Goal: Task Accomplishment & Management: Use online tool/utility

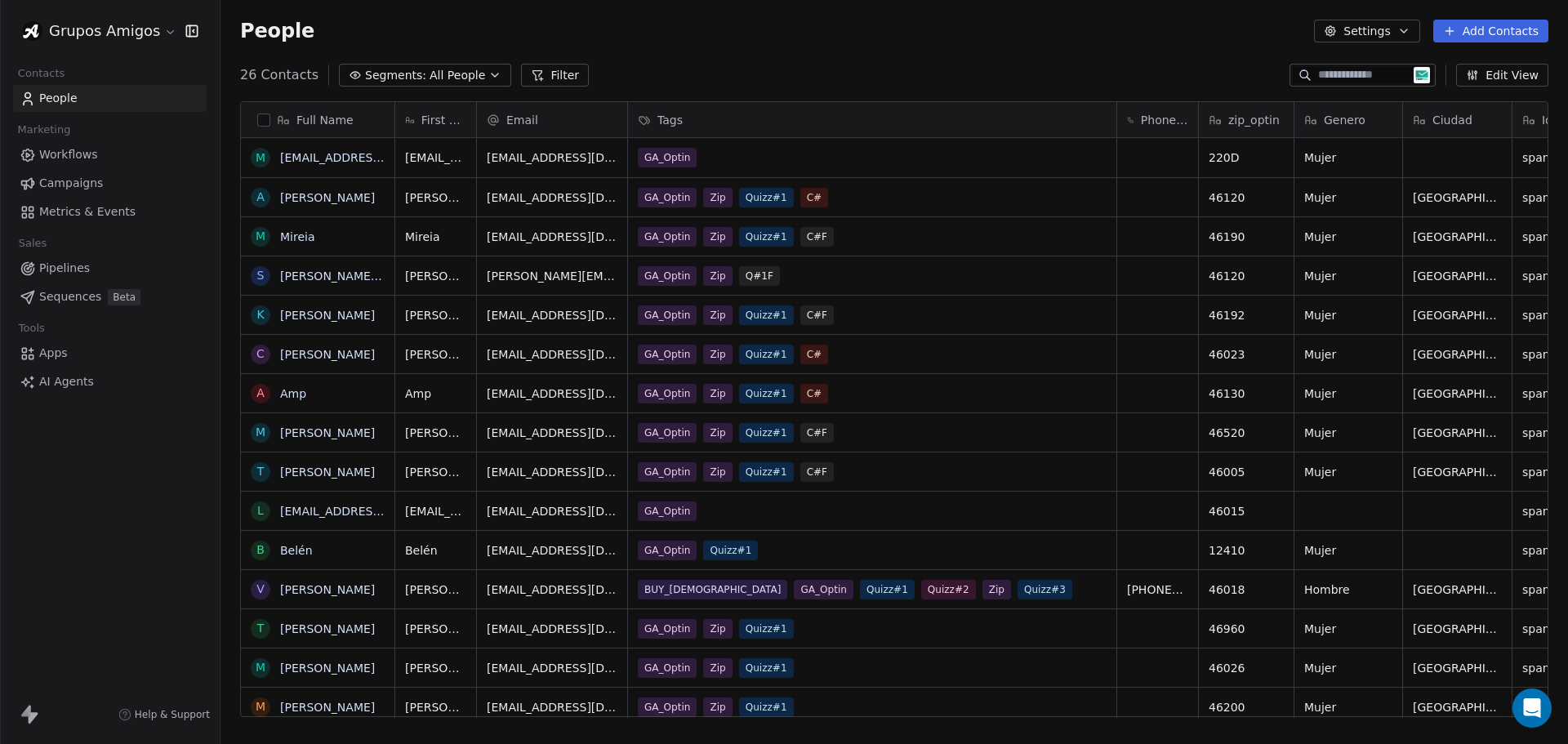
scroll to position [642, 1336]
click at [165, 25] on html "Grupos Amigos Contacts People Marketing Workflows Campaigns Metrics & Events Sa…" at bounding box center [784, 372] width 1568 height 744
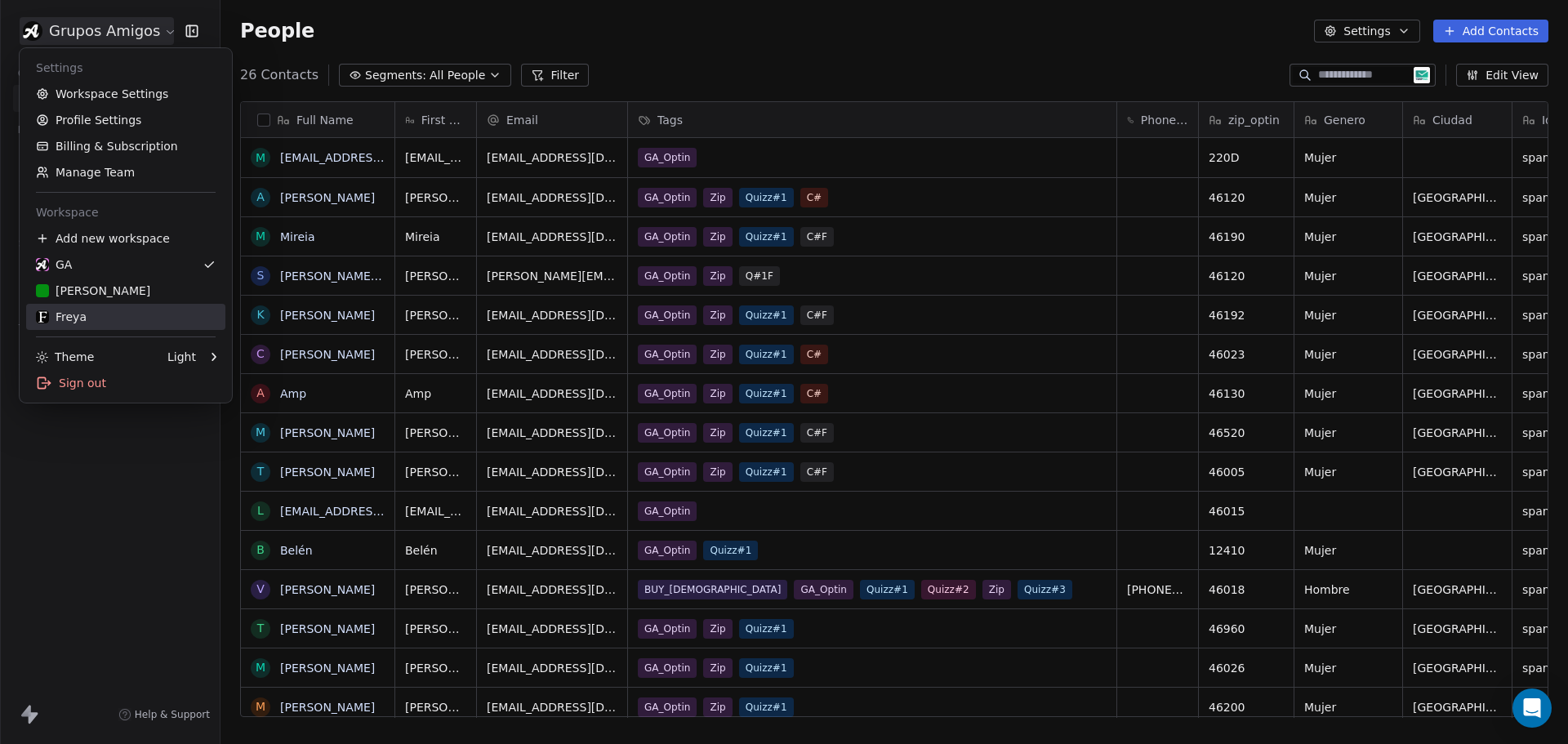
click at [110, 318] on div "Freya" at bounding box center [125, 317] width 179 height 17
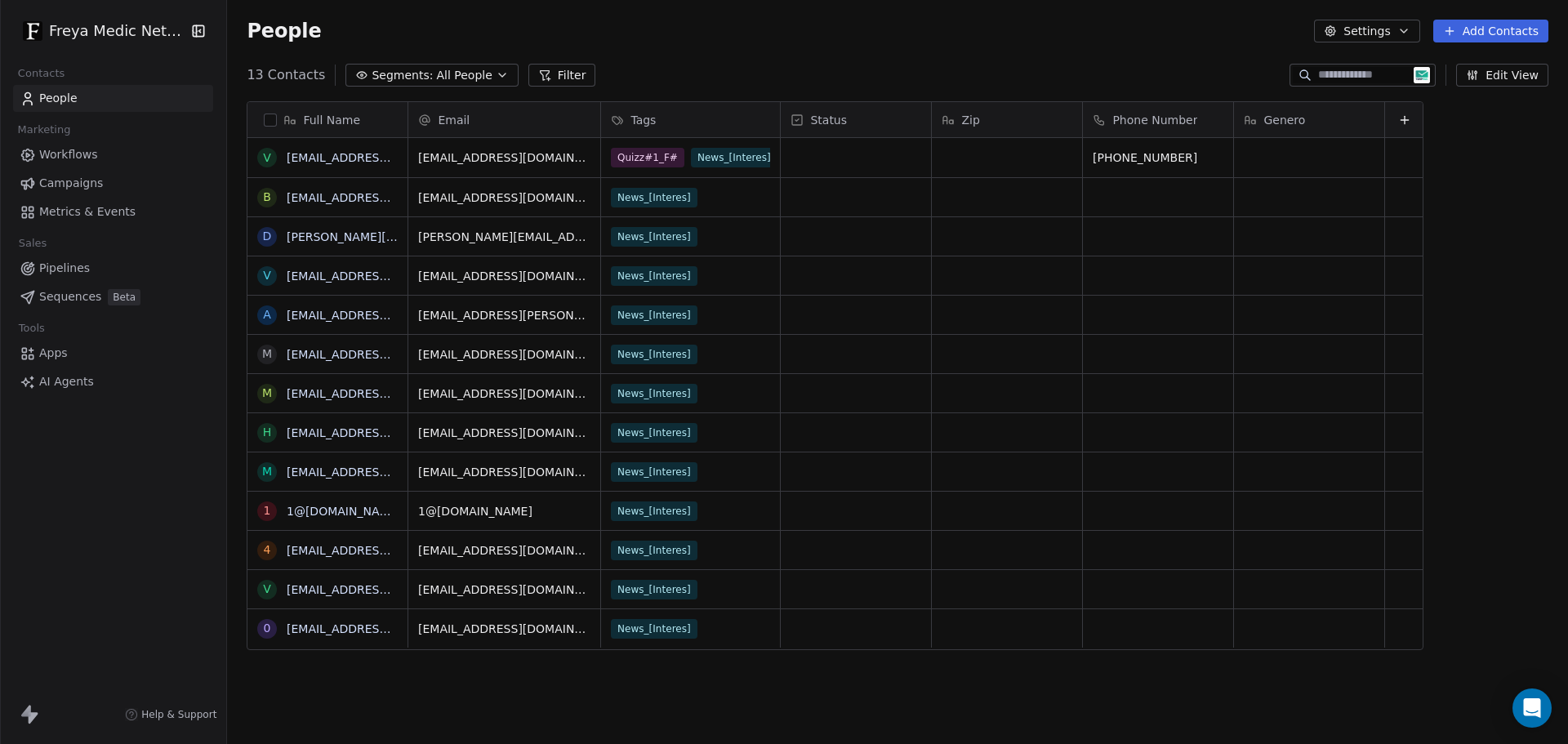
scroll to position [642, 1335]
click at [63, 352] on span "Apps" at bounding box center [53, 354] width 28 height 18
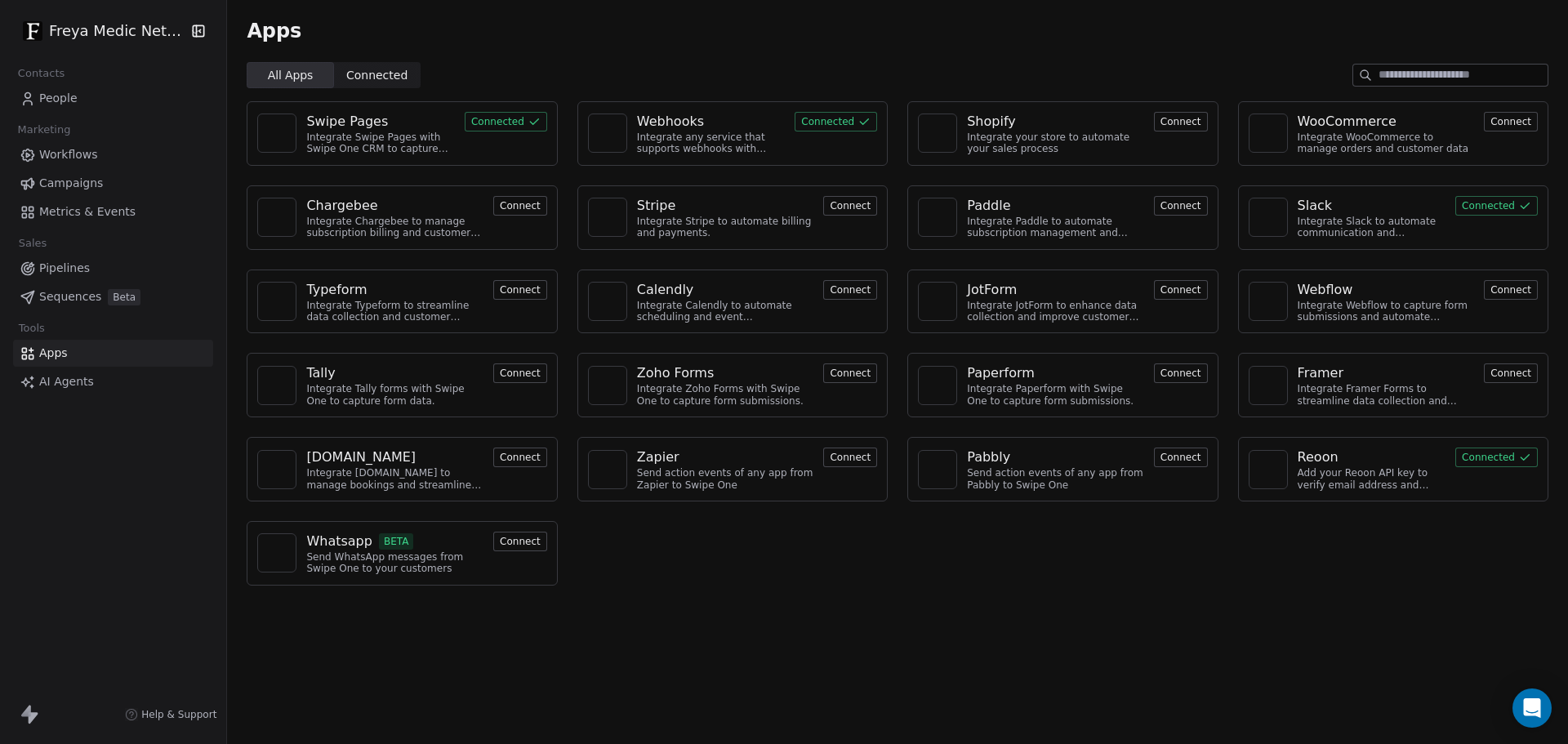
click at [479, 120] on button "Connected" at bounding box center [506, 122] width 82 height 20
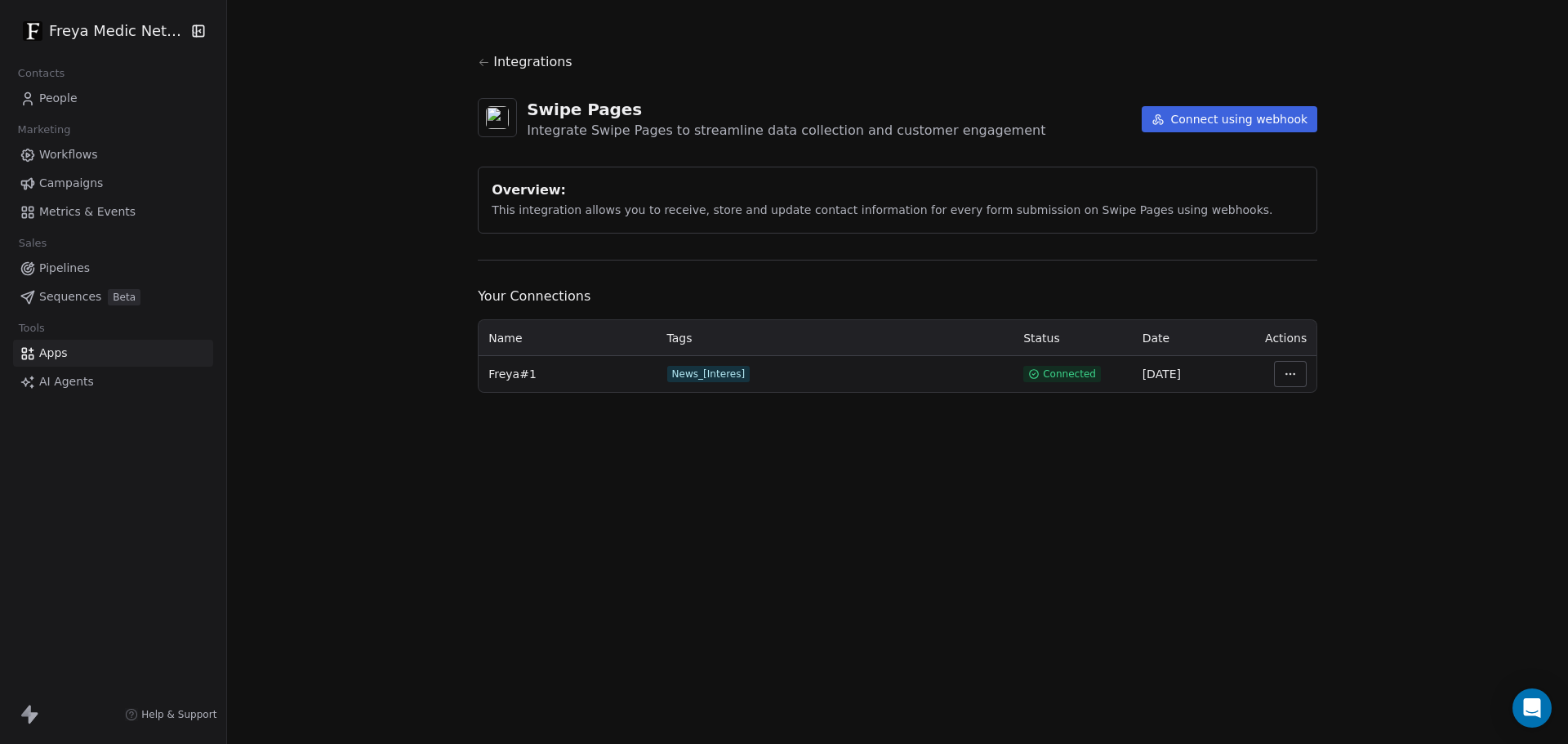
click at [1233, 110] on button "Connect using webhook" at bounding box center [1230, 119] width 176 height 26
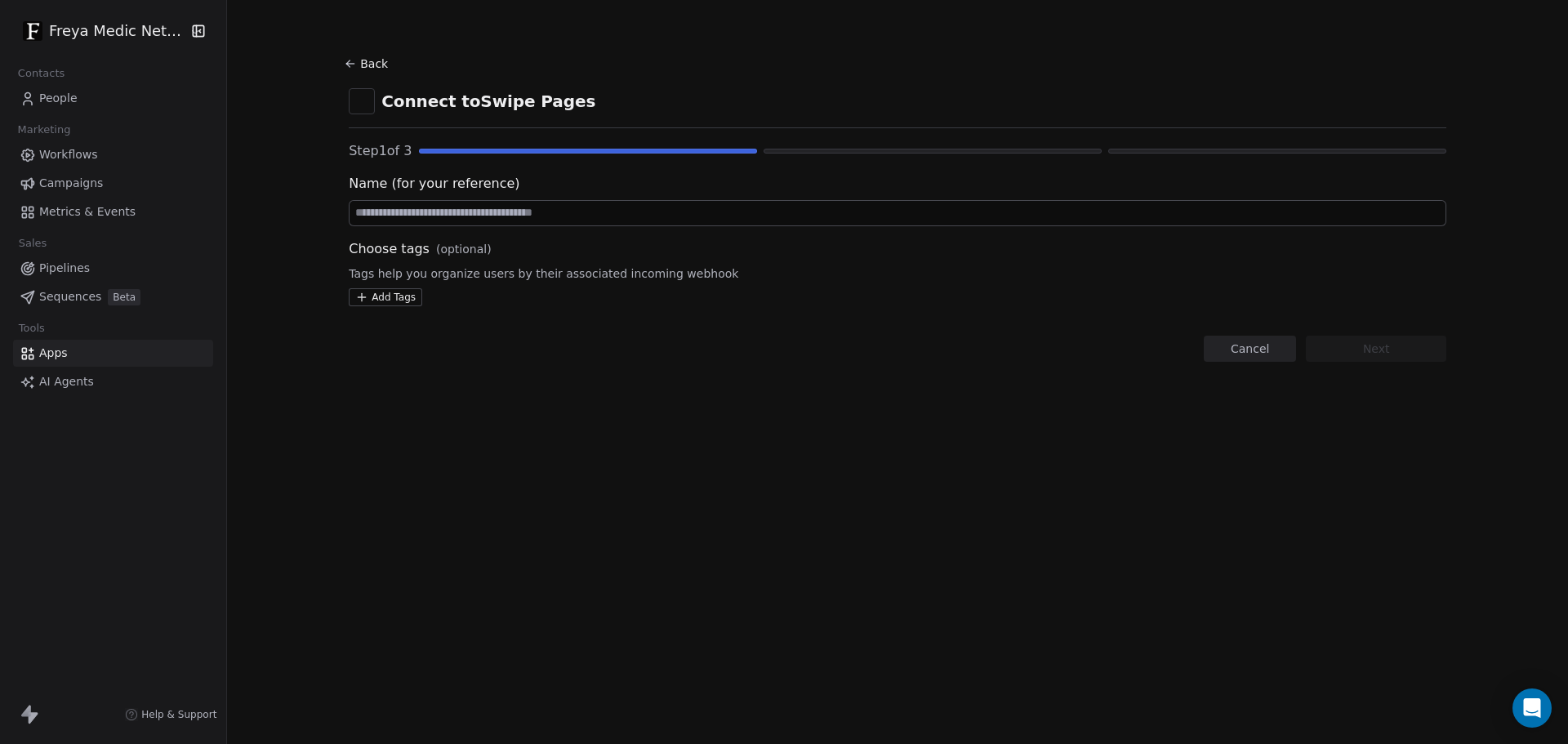
click at [368, 301] on html "Freya Medic Network Contacts People Marketing Workflows Campaigns Metrics & Eve…" at bounding box center [784, 372] width 1568 height 744
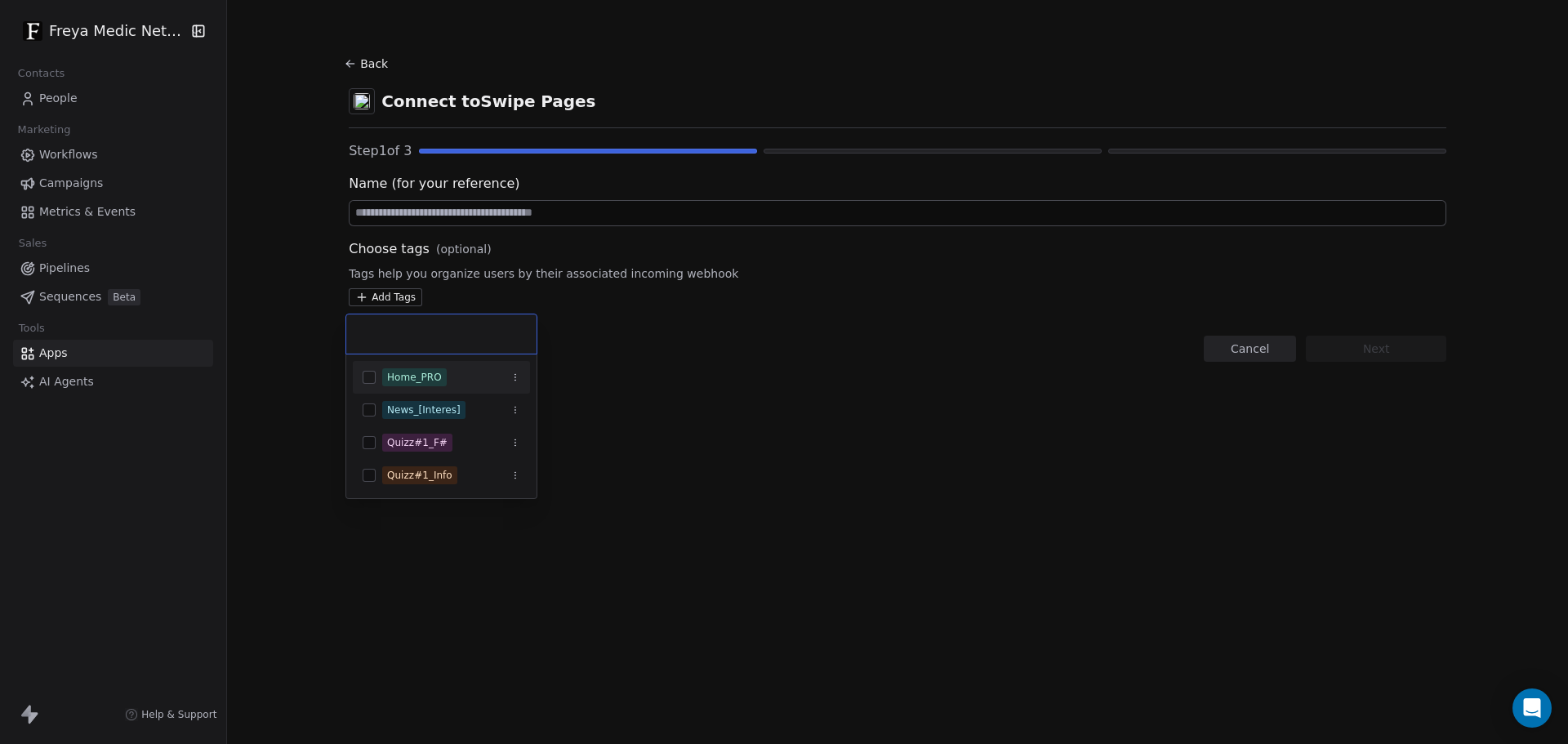
click at [369, 380] on button "Suggestions" at bounding box center [368, 376] width 13 height 13
click at [533, 206] on html "Freya Medic Network Contacts People Marketing Workflows Campaigns Metrics & Eve…" at bounding box center [784, 372] width 1568 height 744
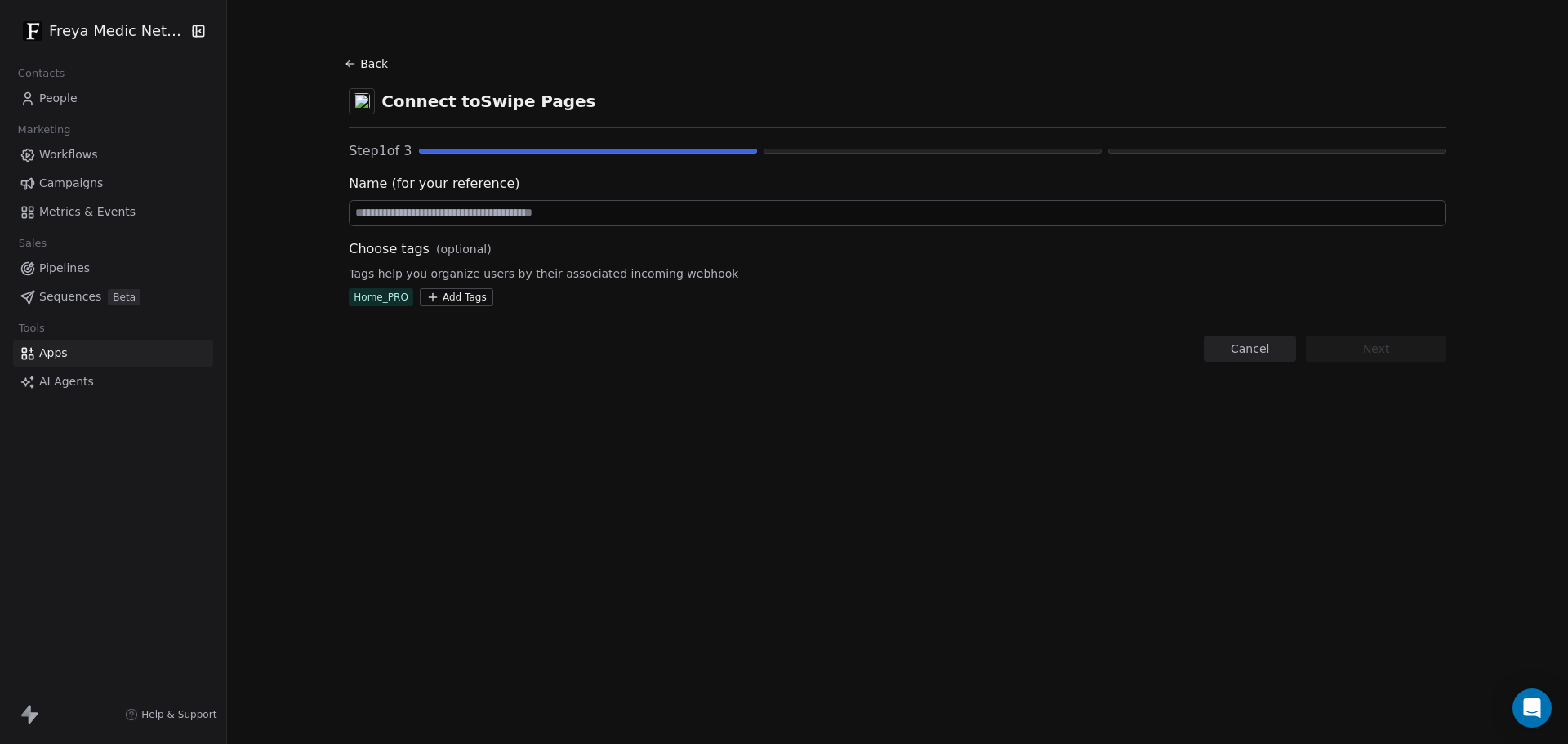
click at [533, 206] on input at bounding box center [898, 213] width 1096 height 25
click at [413, 210] on input at bounding box center [898, 213] width 1096 height 25
paste input "**********"
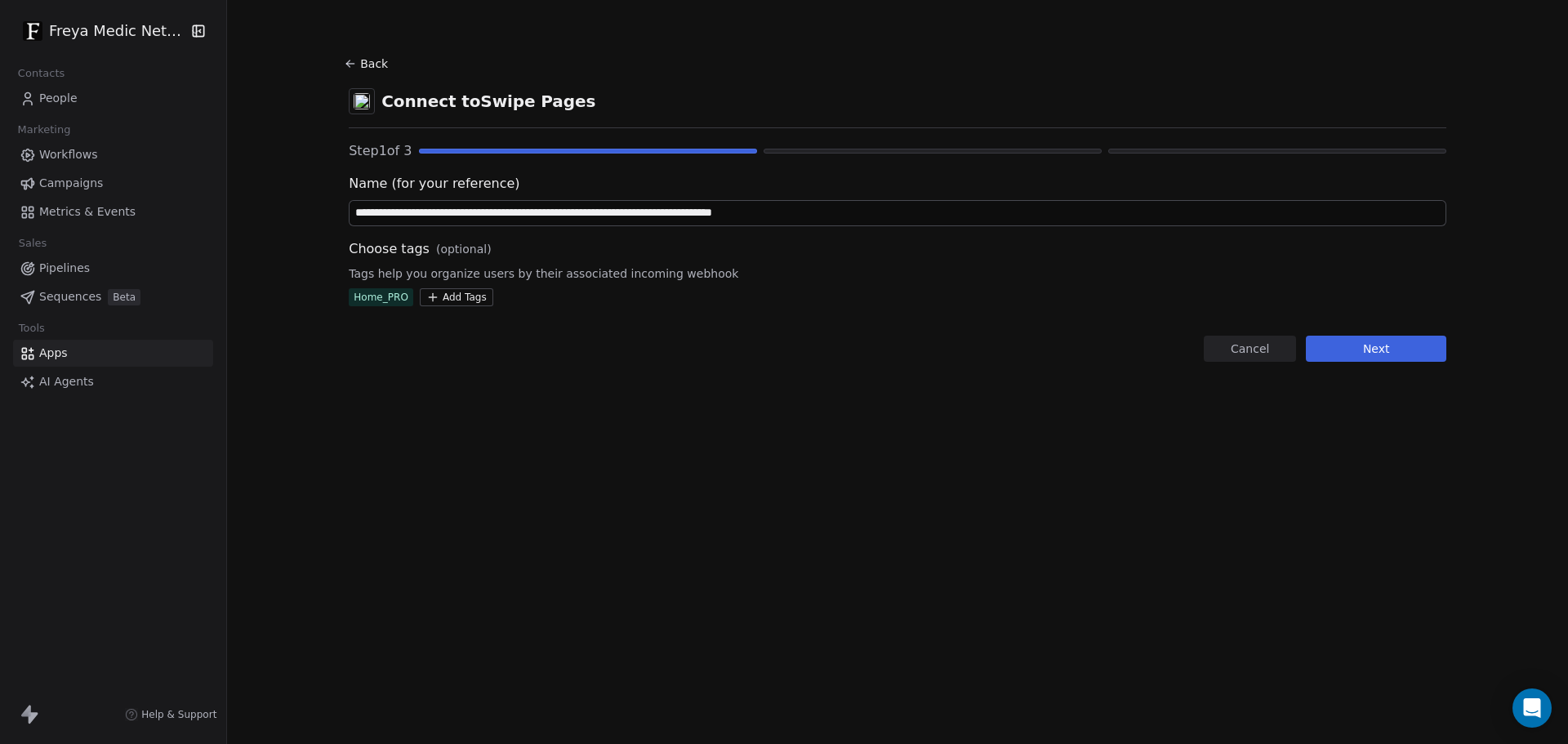
type input "**********"
click at [1368, 351] on button "Next" at bounding box center [1376, 349] width 140 height 26
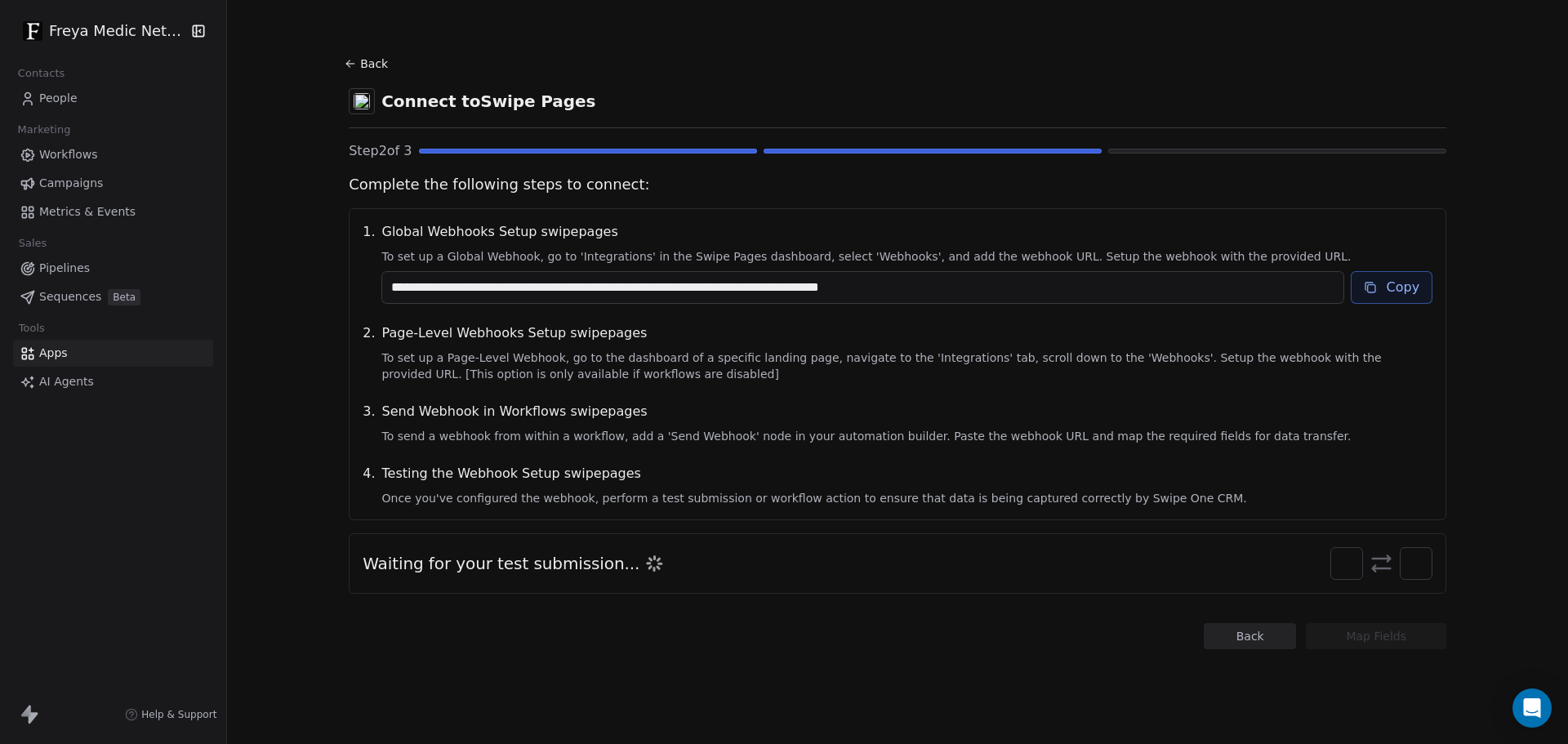
click at [1401, 282] on button "Copy" at bounding box center [1392, 287] width 82 height 32
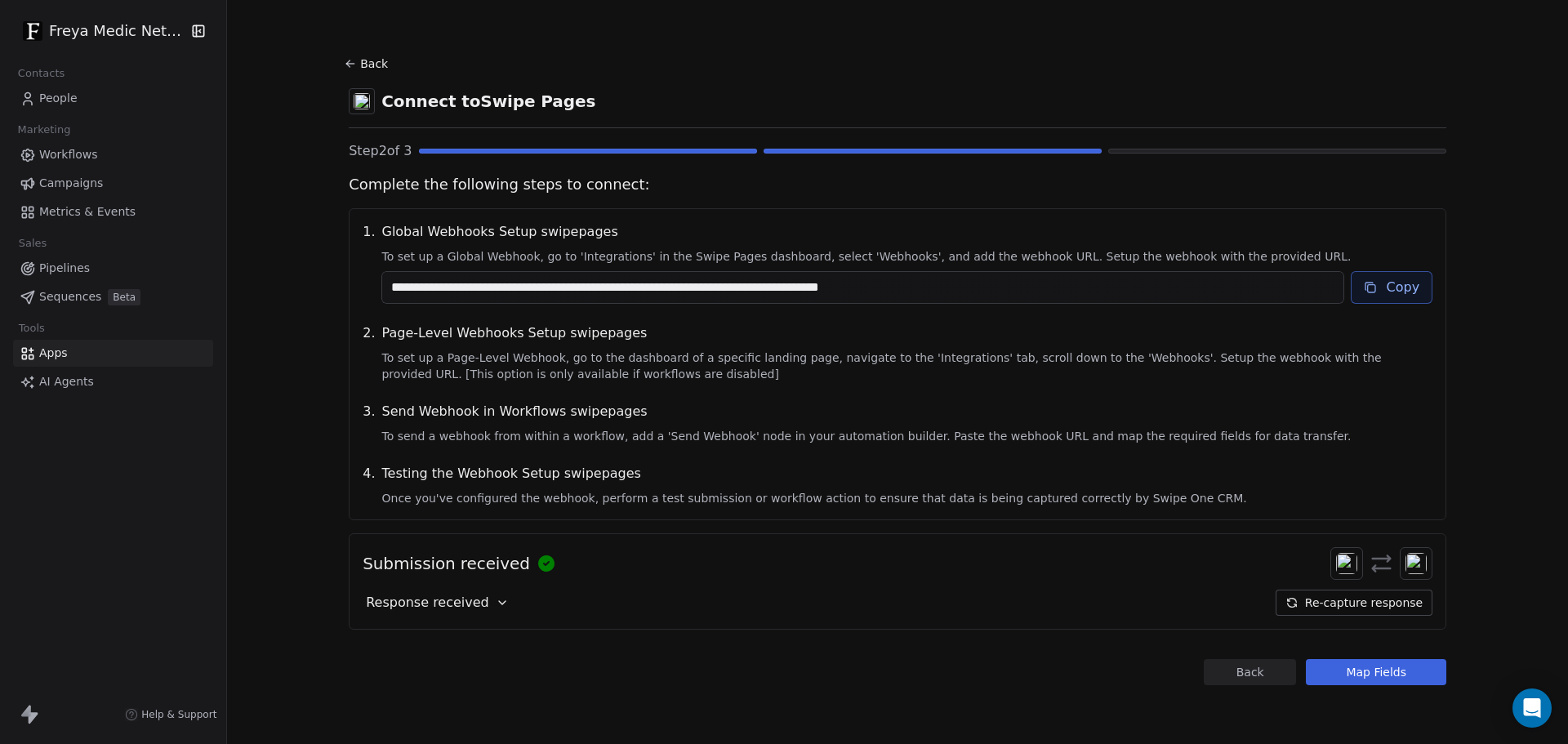
click at [496, 603] on icon at bounding box center [502, 602] width 13 height 13
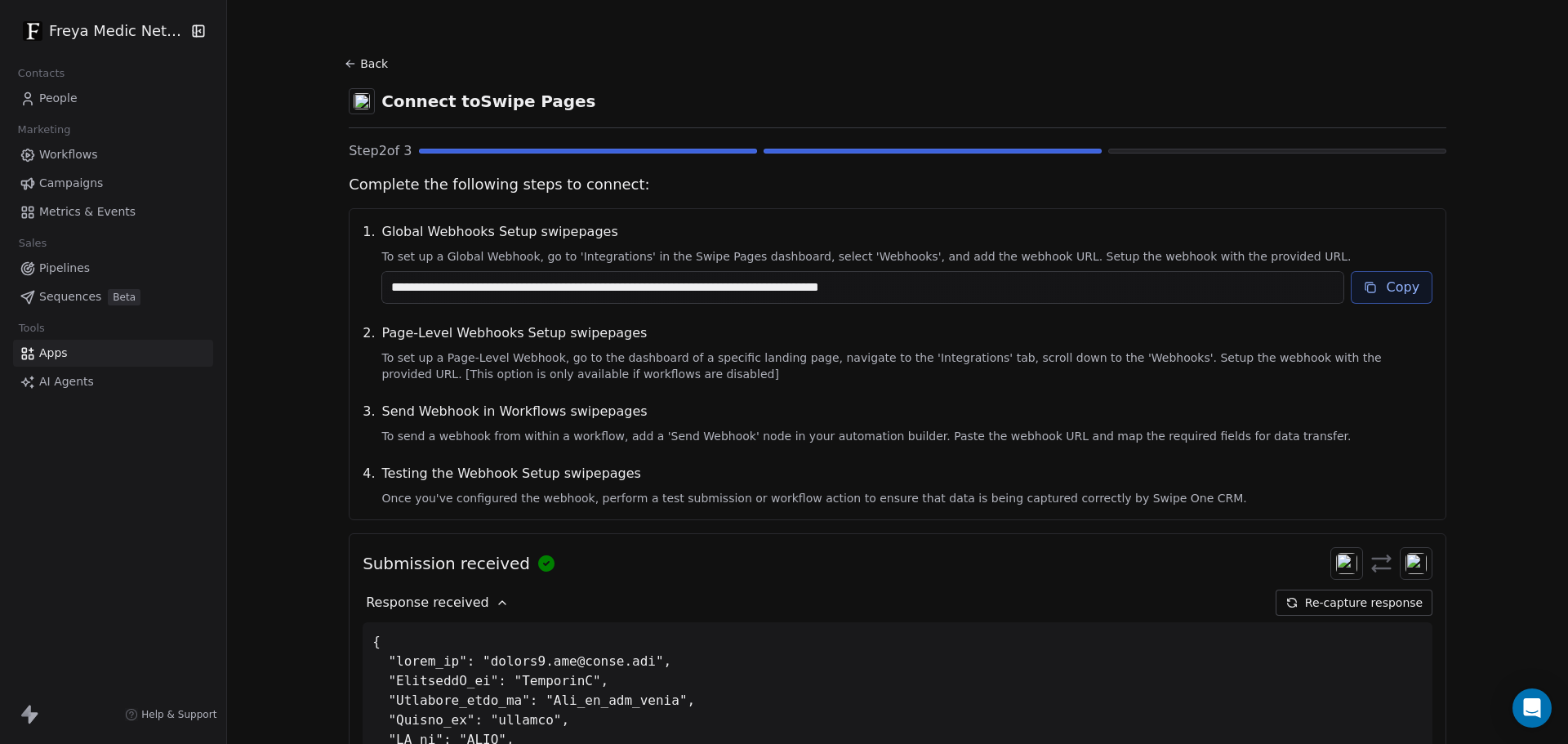
click at [351, 57] on button "Back" at bounding box center [368, 64] width 52 height 29
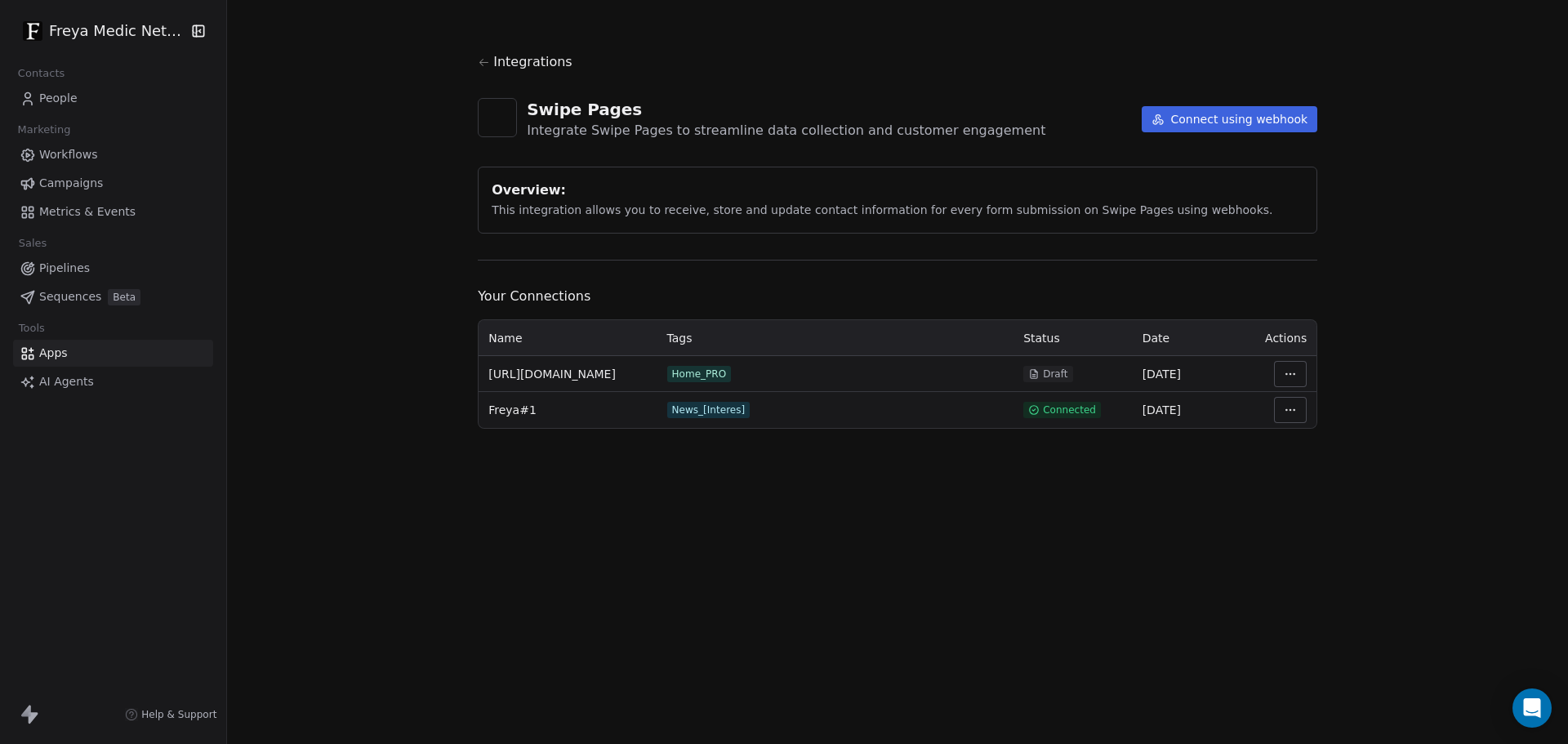
click at [1289, 371] on html "Freya Medic Network Contacts People Marketing Workflows Campaigns Metrics & Eve…" at bounding box center [784, 372] width 1568 height 744
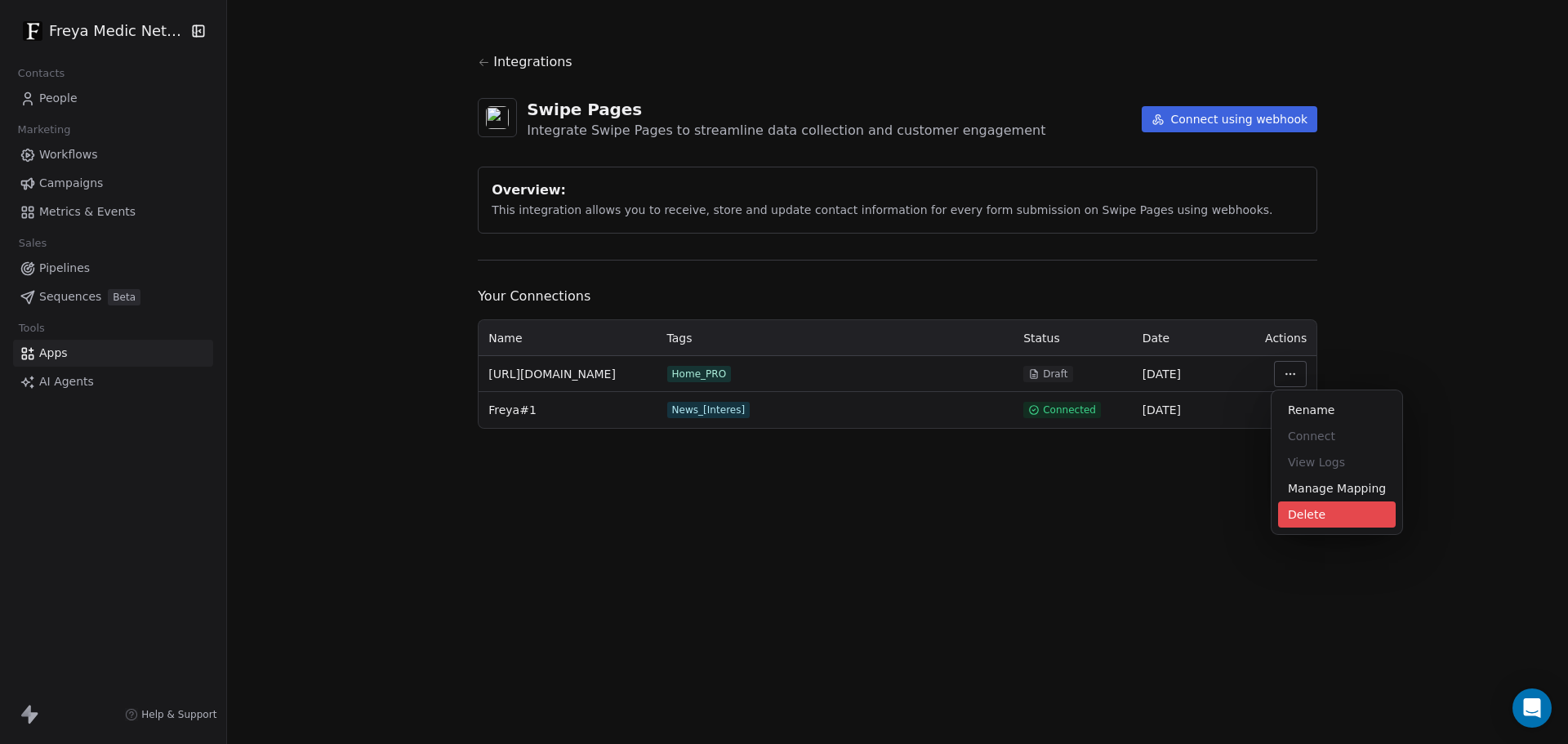
click at [1332, 512] on div "Delete" at bounding box center [1337, 515] width 118 height 26
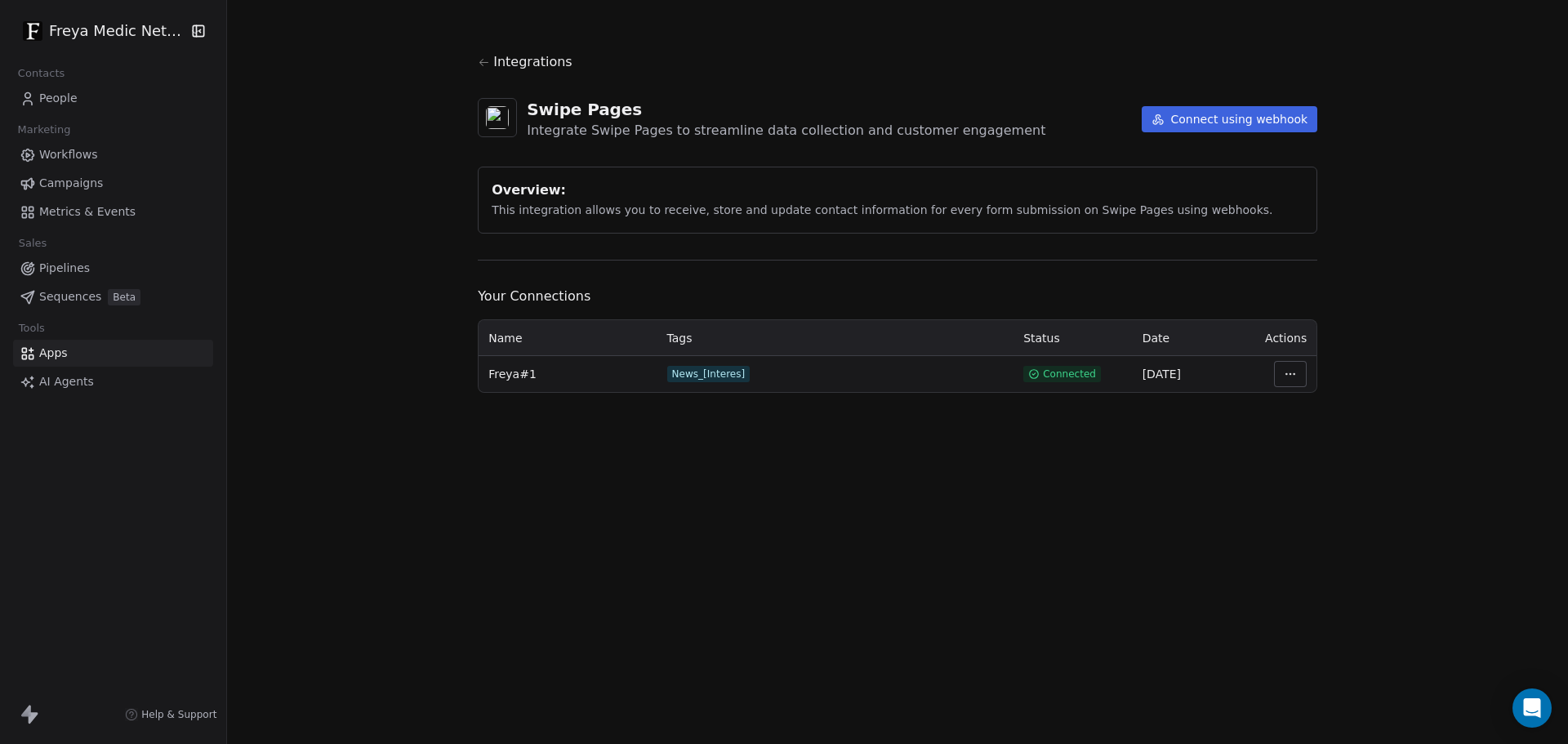
click at [1283, 365] on html "Freya Medic Network Contacts People Marketing Workflows Campaigns Metrics & Eve…" at bounding box center [784, 372] width 1568 height 744
click at [1343, 483] on div "Manage Mapping" at bounding box center [1337, 488] width 118 height 26
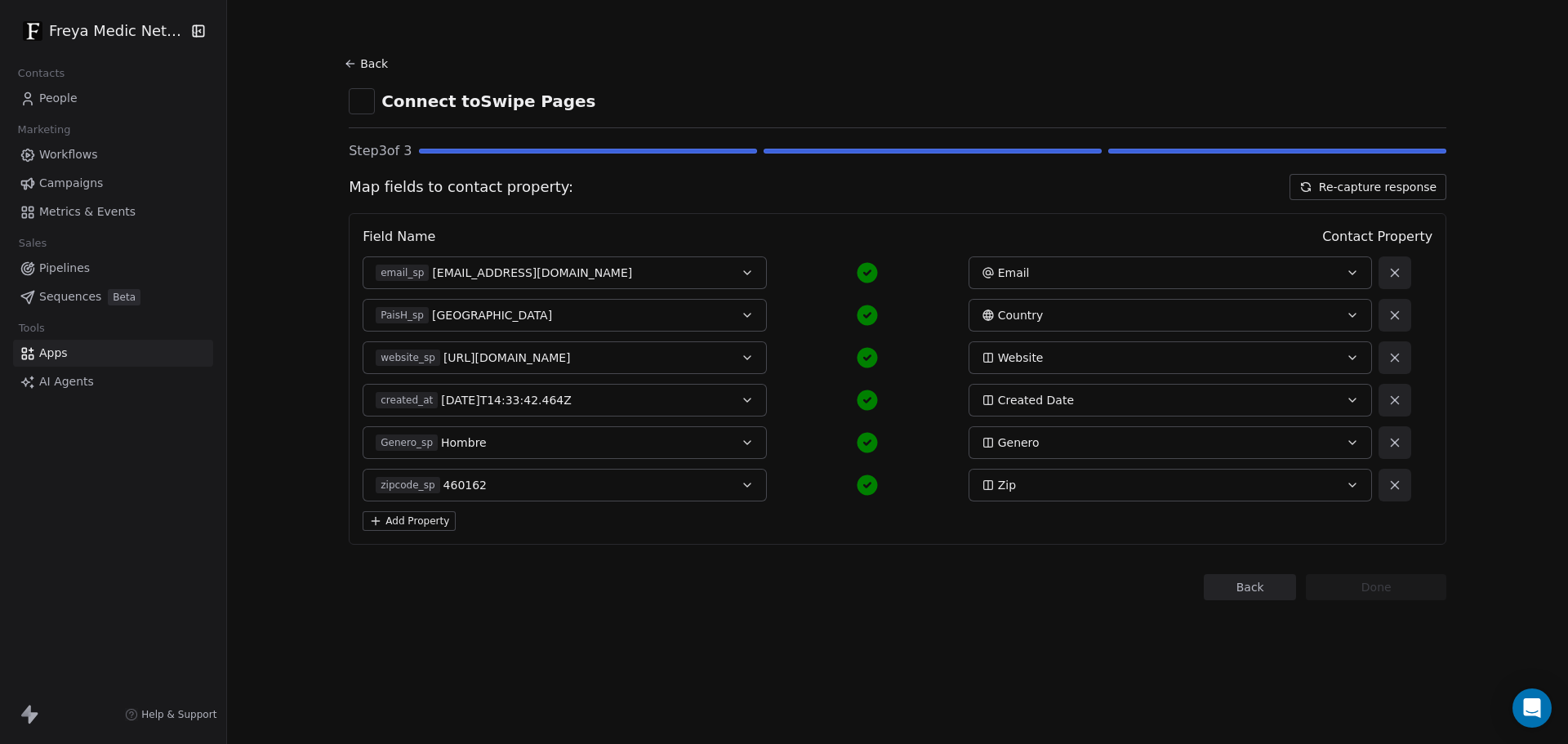
click at [1271, 586] on button "Back" at bounding box center [1250, 587] width 92 height 26
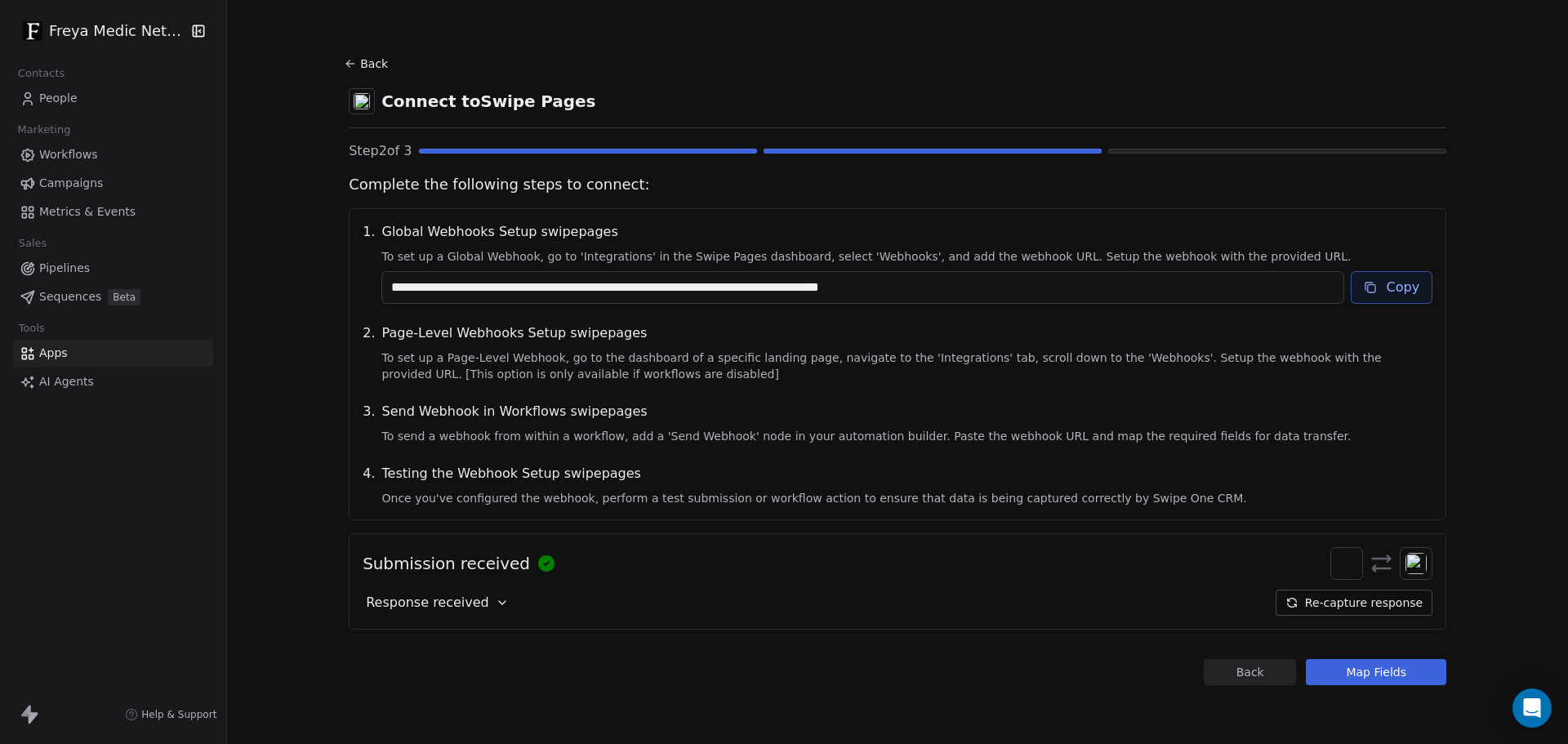
click at [1272, 665] on button "Back" at bounding box center [1250, 672] width 92 height 26
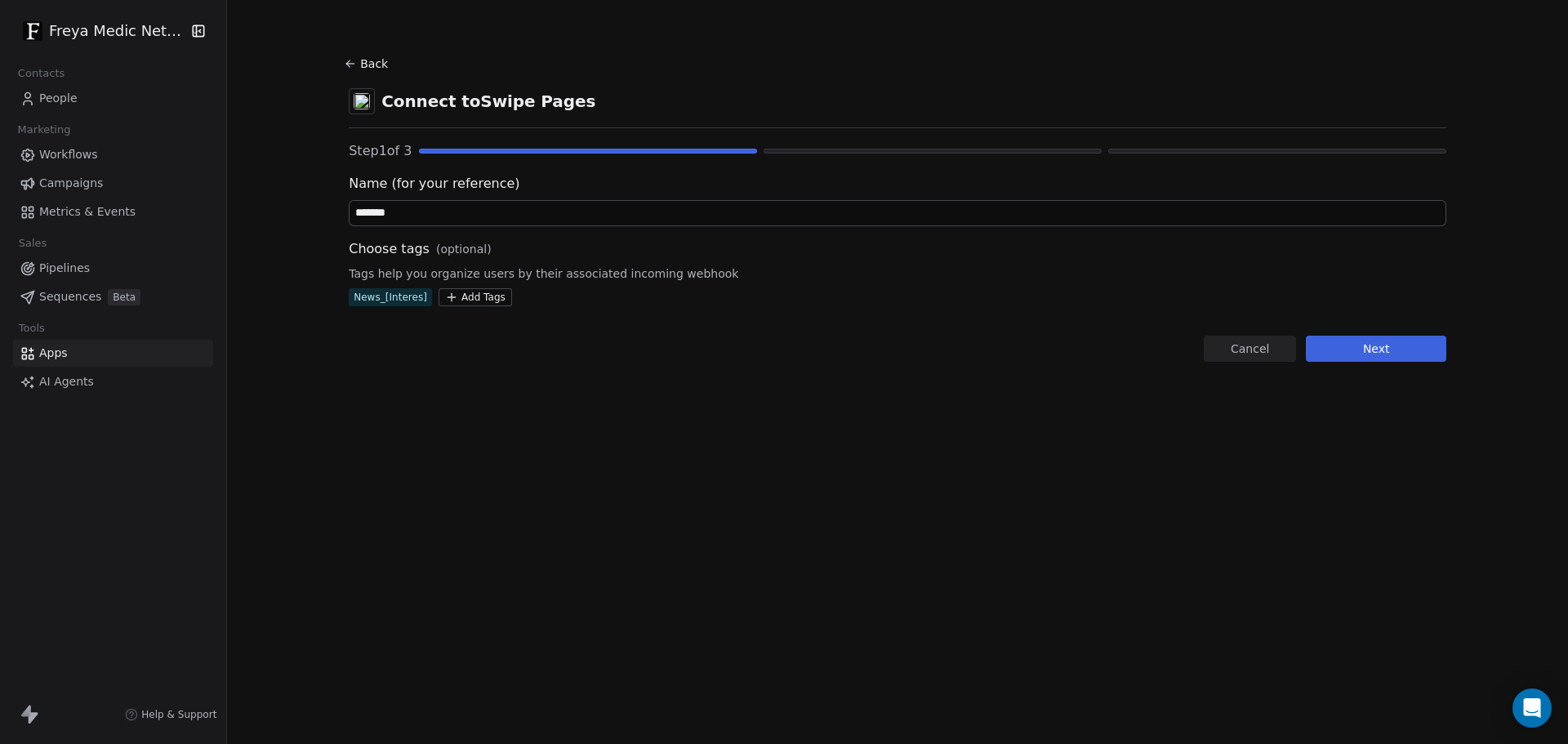
click at [1366, 344] on button "Next" at bounding box center [1376, 349] width 140 height 26
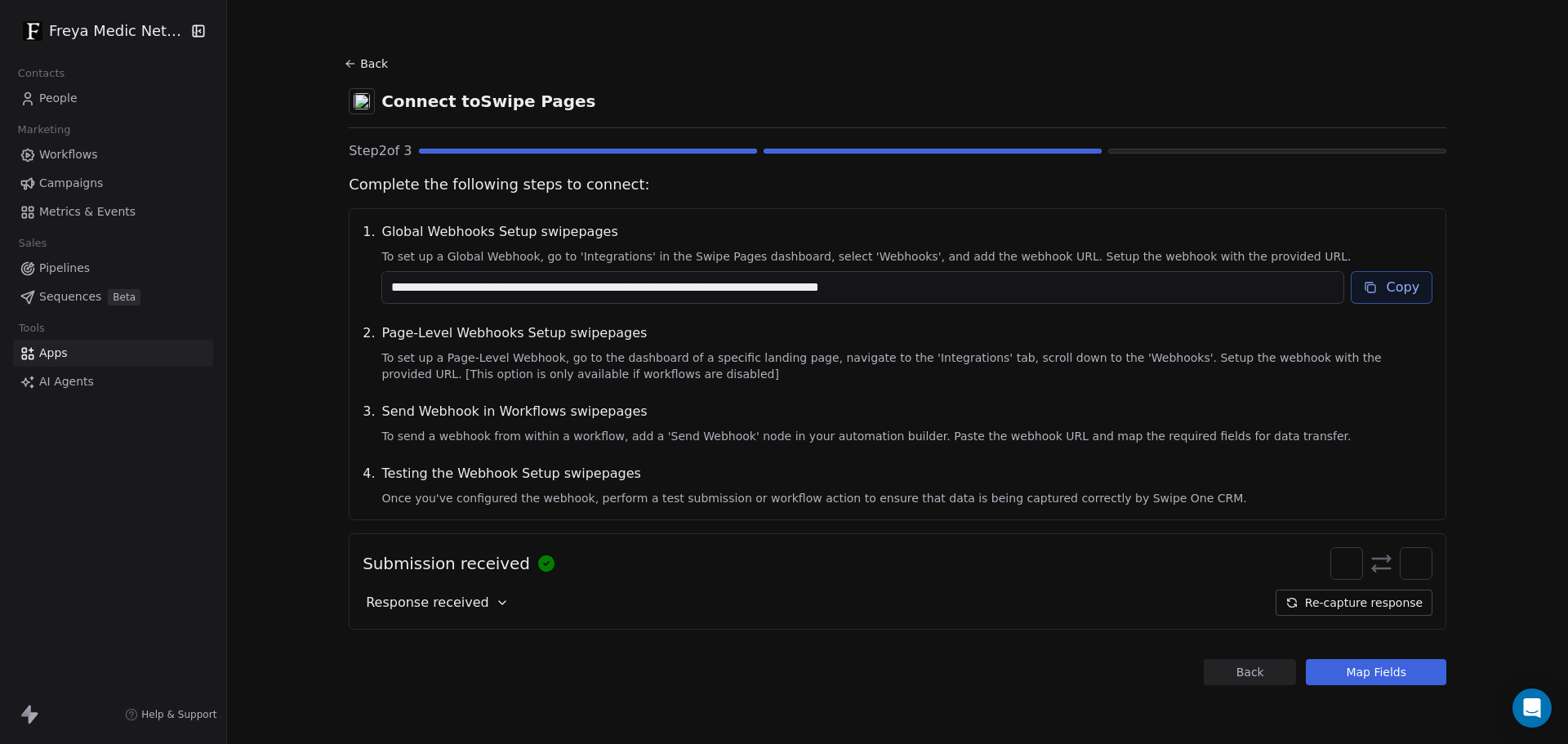
click at [362, 64] on button "Back" at bounding box center [368, 64] width 52 height 29
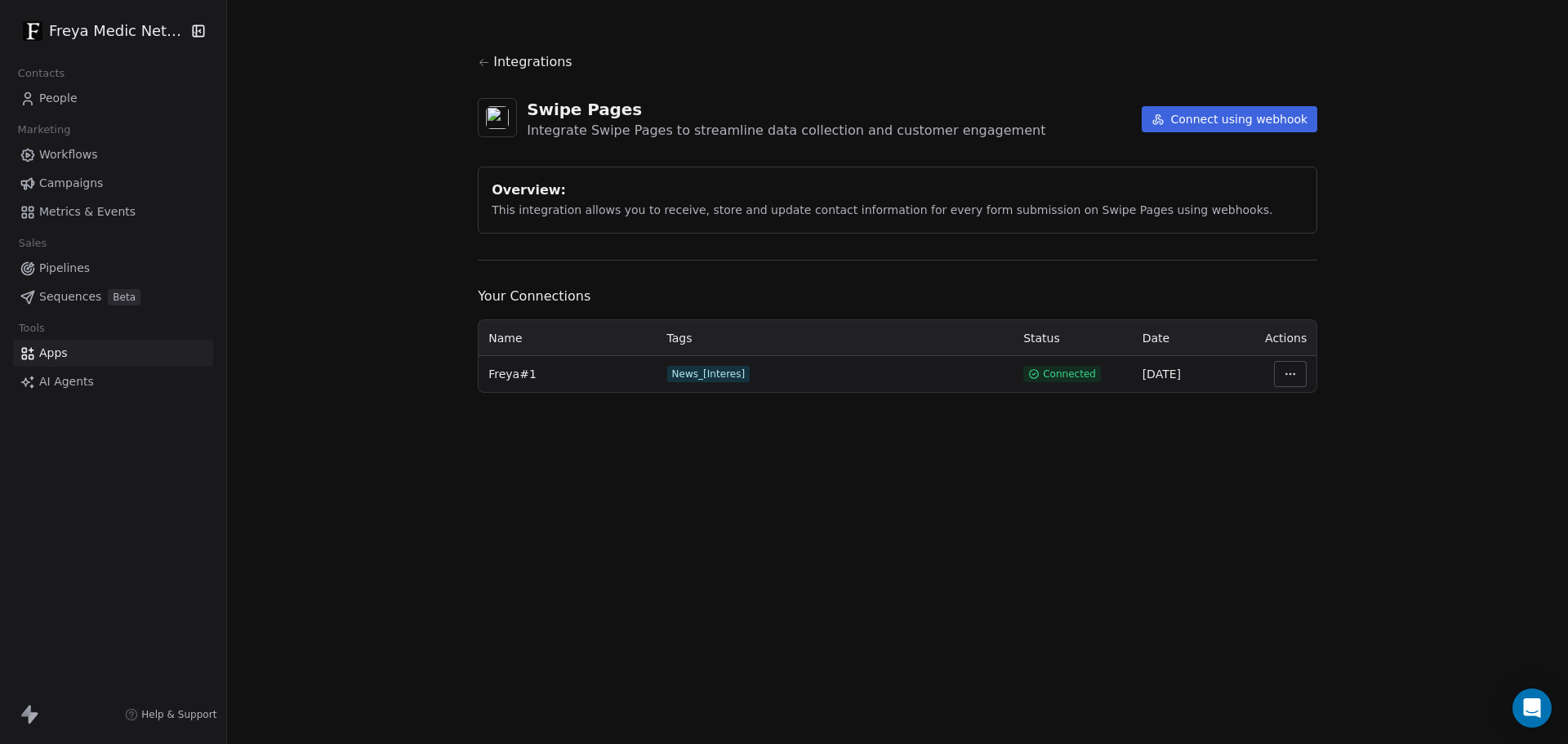
click at [1298, 368] on html "Freya Medic Network Contacts People Marketing Workflows Campaigns Metrics & Eve…" at bounding box center [784, 372] width 1568 height 744
click at [1122, 483] on html "Freya Medic Network Contacts People Marketing Workflows Campaigns Metrics & Eve…" at bounding box center [784, 372] width 1568 height 744
click at [1272, 118] on button "Connect using webhook" at bounding box center [1230, 119] width 176 height 26
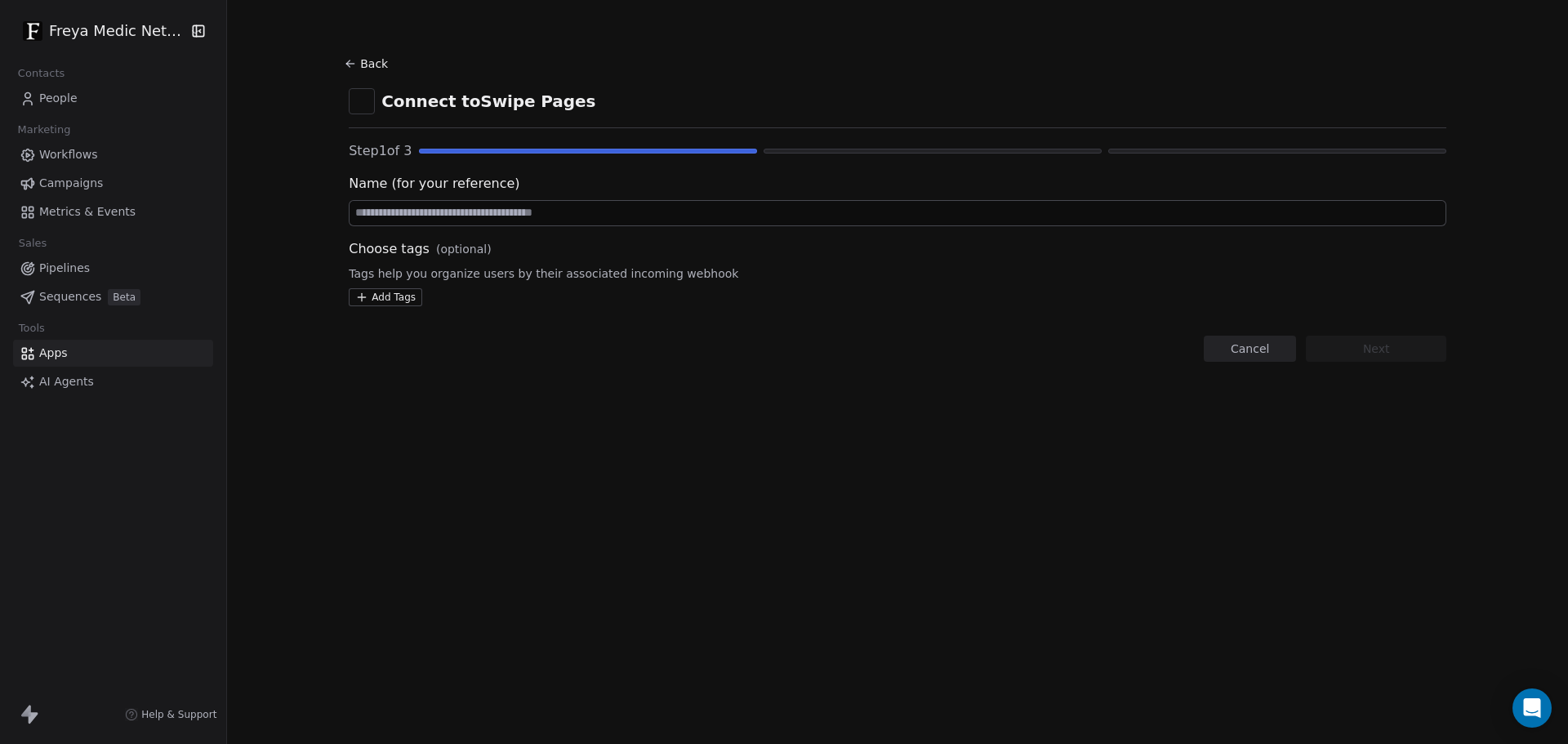
click at [367, 64] on button "Back" at bounding box center [368, 64] width 52 height 29
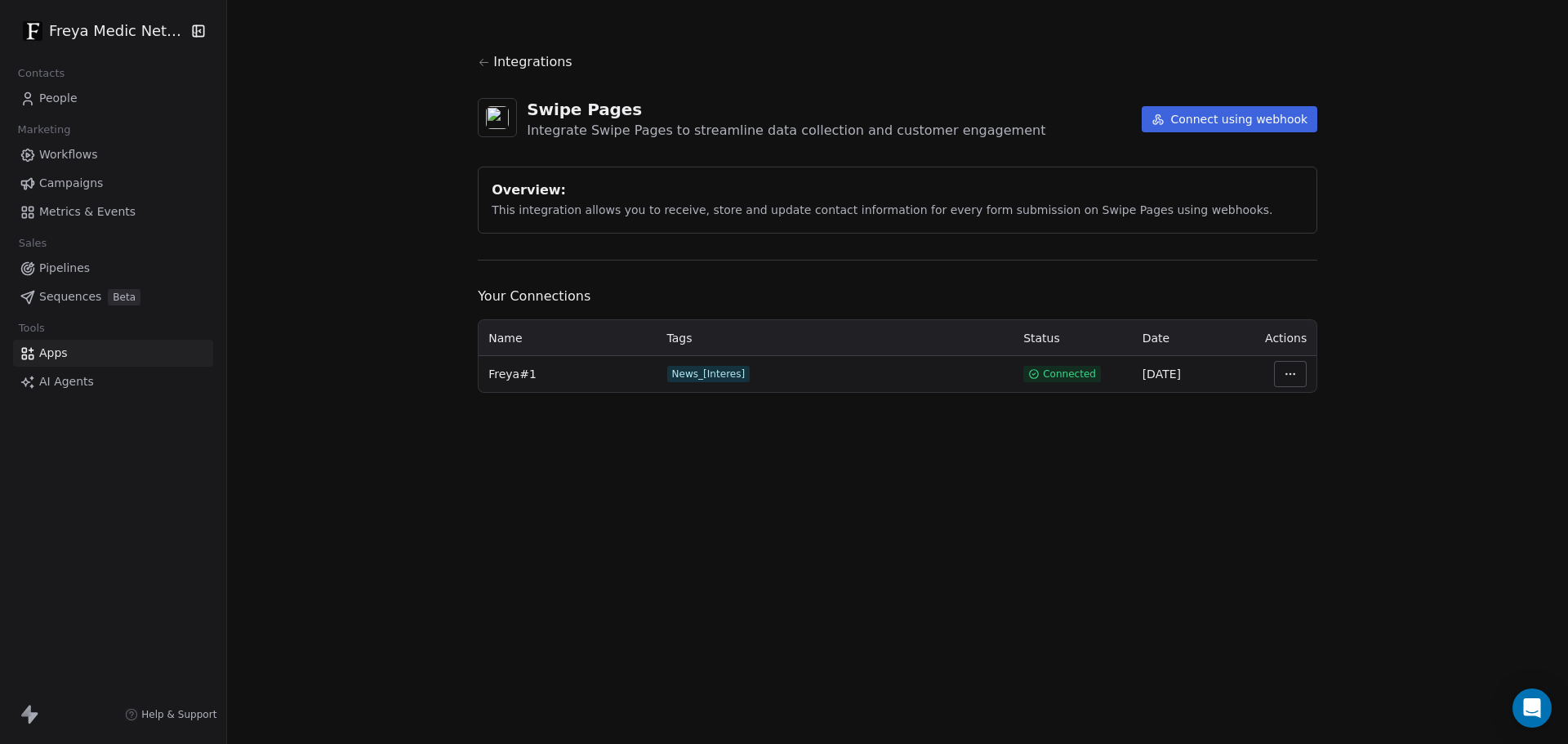
click at [478, 65] on icon at bounding box center [484, 63] width 13 height 13
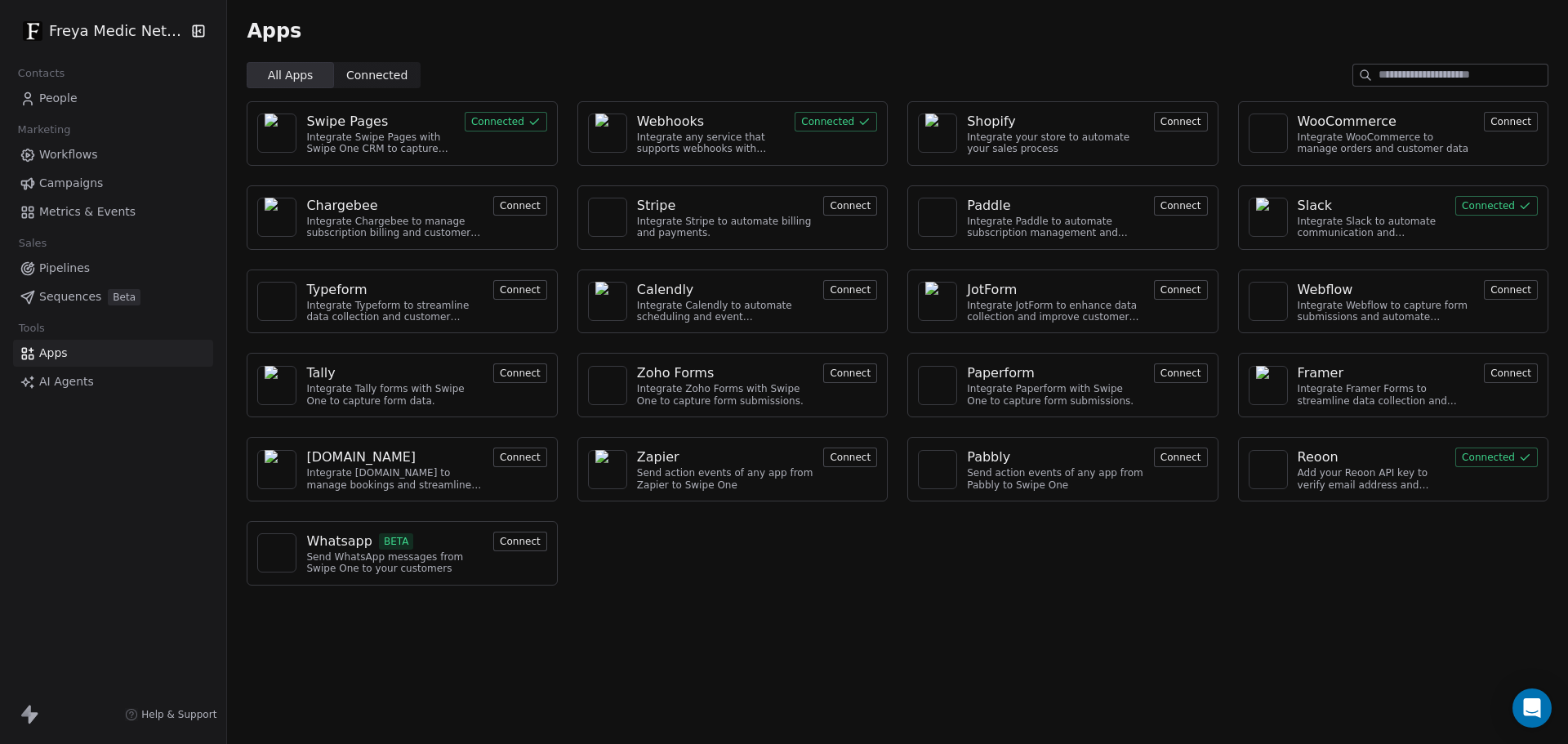
click at [512, 121] on button "Connected" at bounding box center [506, 122] width 82 height 20
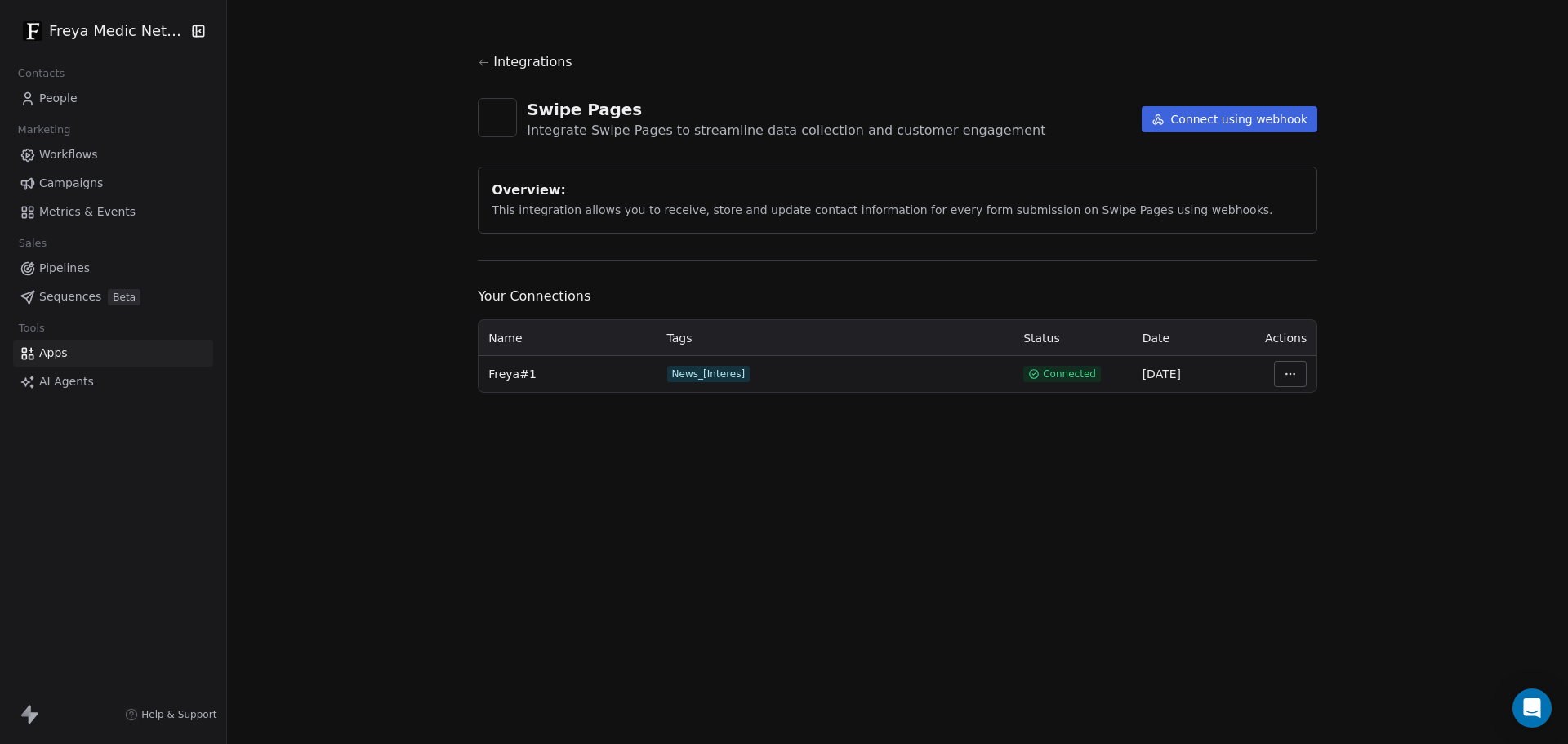
click at [1253, 123] on button "Connect using webhook" at bounding box center [1230, 119] width 176 height 26
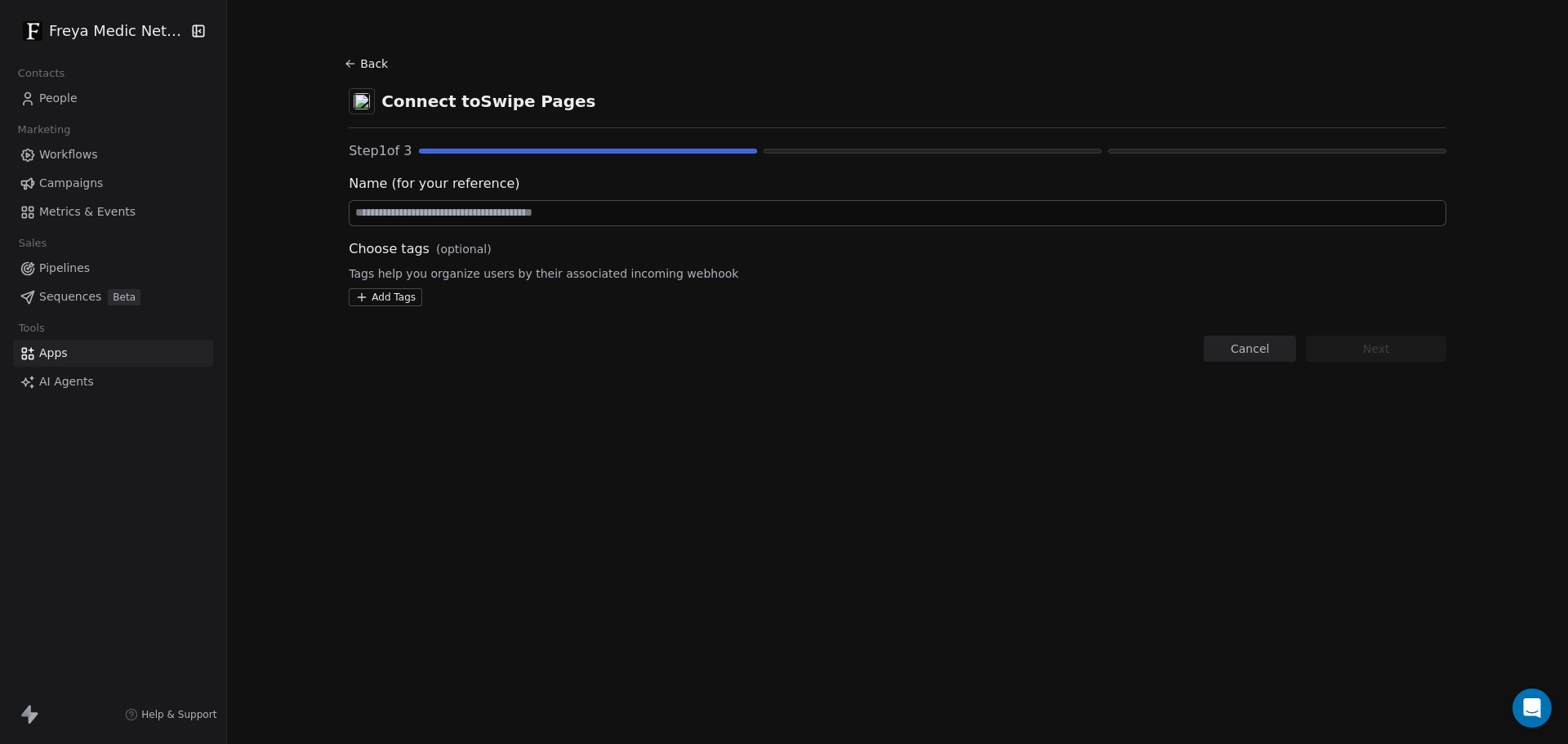
click at [390, 293] on html "Freya Medic Network Contacts People Marketing Workflows Campaigns Metrics & Eve…" at bounding box center [784, 372] width 1568 height 744
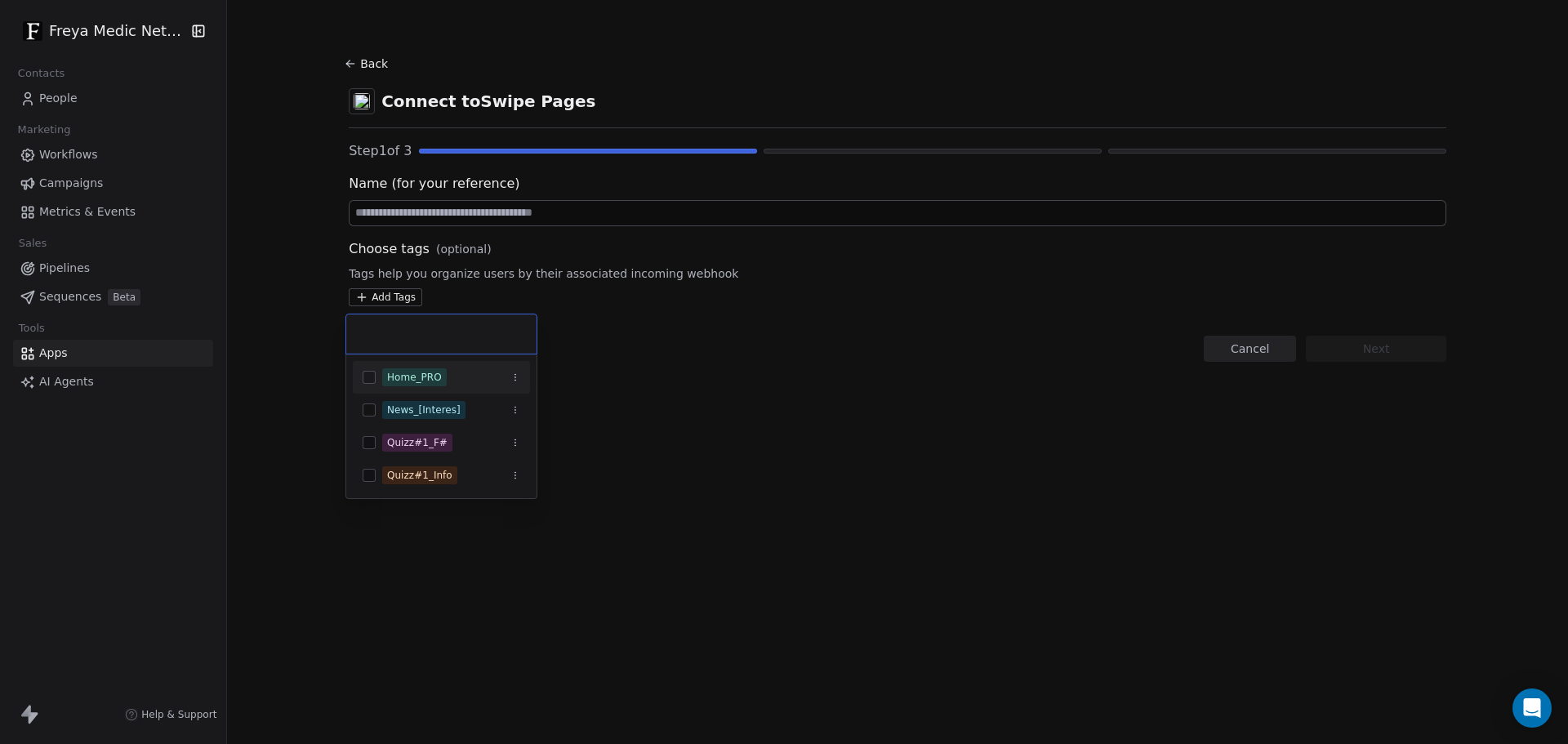
click at [369, 378] on button "Suggestions" at bounding box center [368, 376] width 13 height 13
click at [670, 366] on html "Freya Medic Network Contacts People Marketing Workflows Campaigns Metrics & Eve…" at bounding box center [784, 372] width 1568 height 744
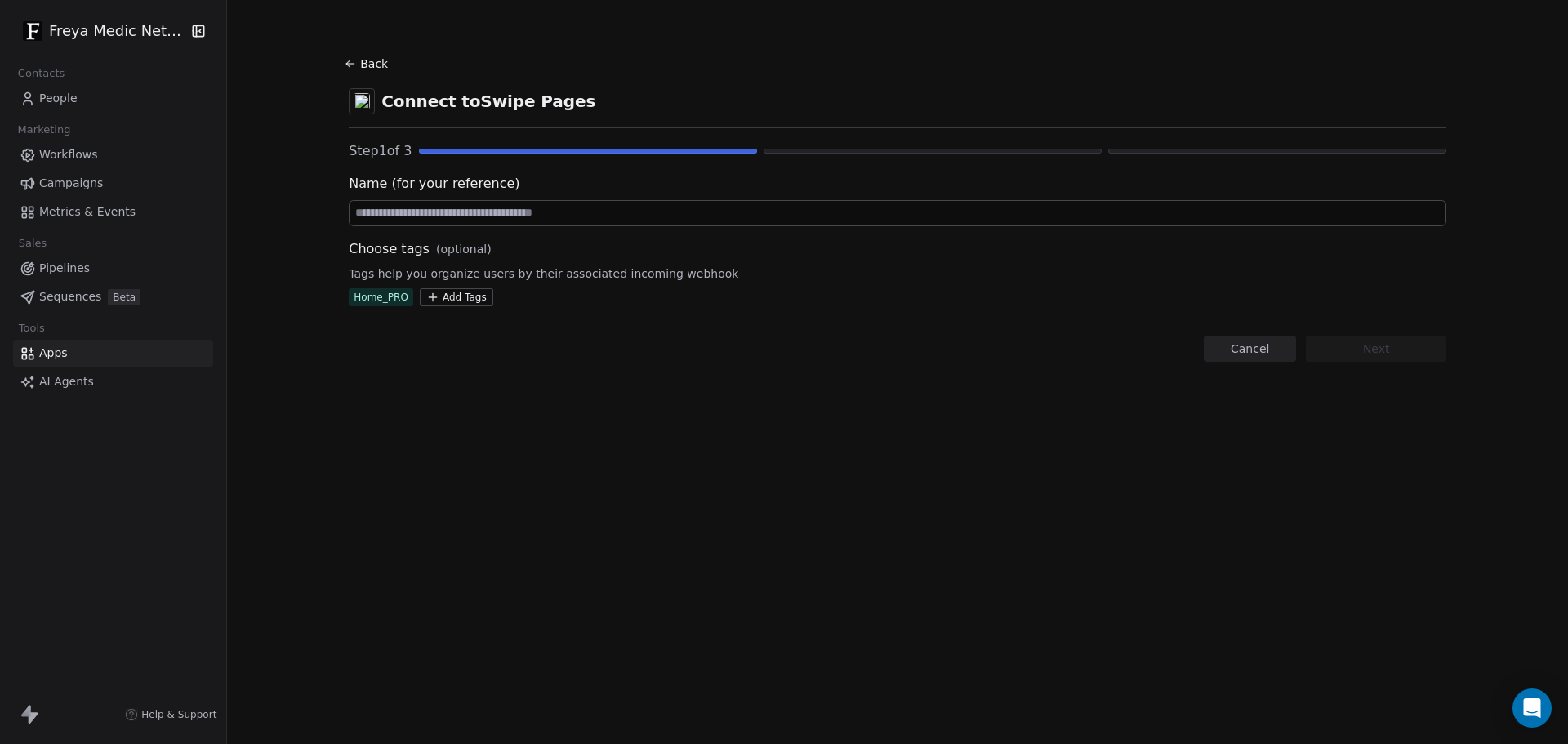
click at [503, 214] on input at bounding box center [898, 213] width 1096 height 25
type input "**********"
click at [1395, 351] on button "Next" at bounding box center [1376, 349] width 140 height 26
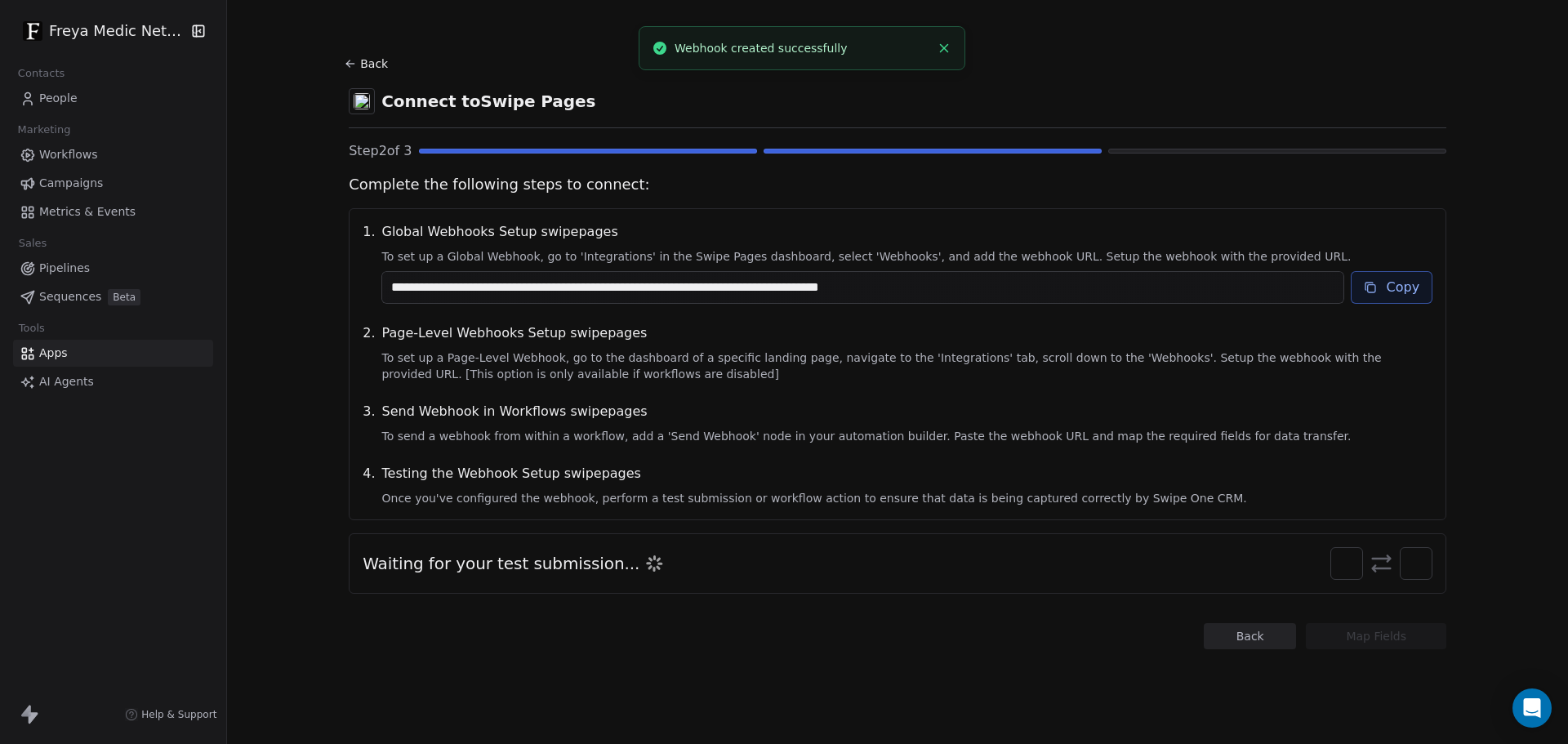
click at [1410, 278] on button "Copy" at bounding box center [1392, 287] width 82 height 32
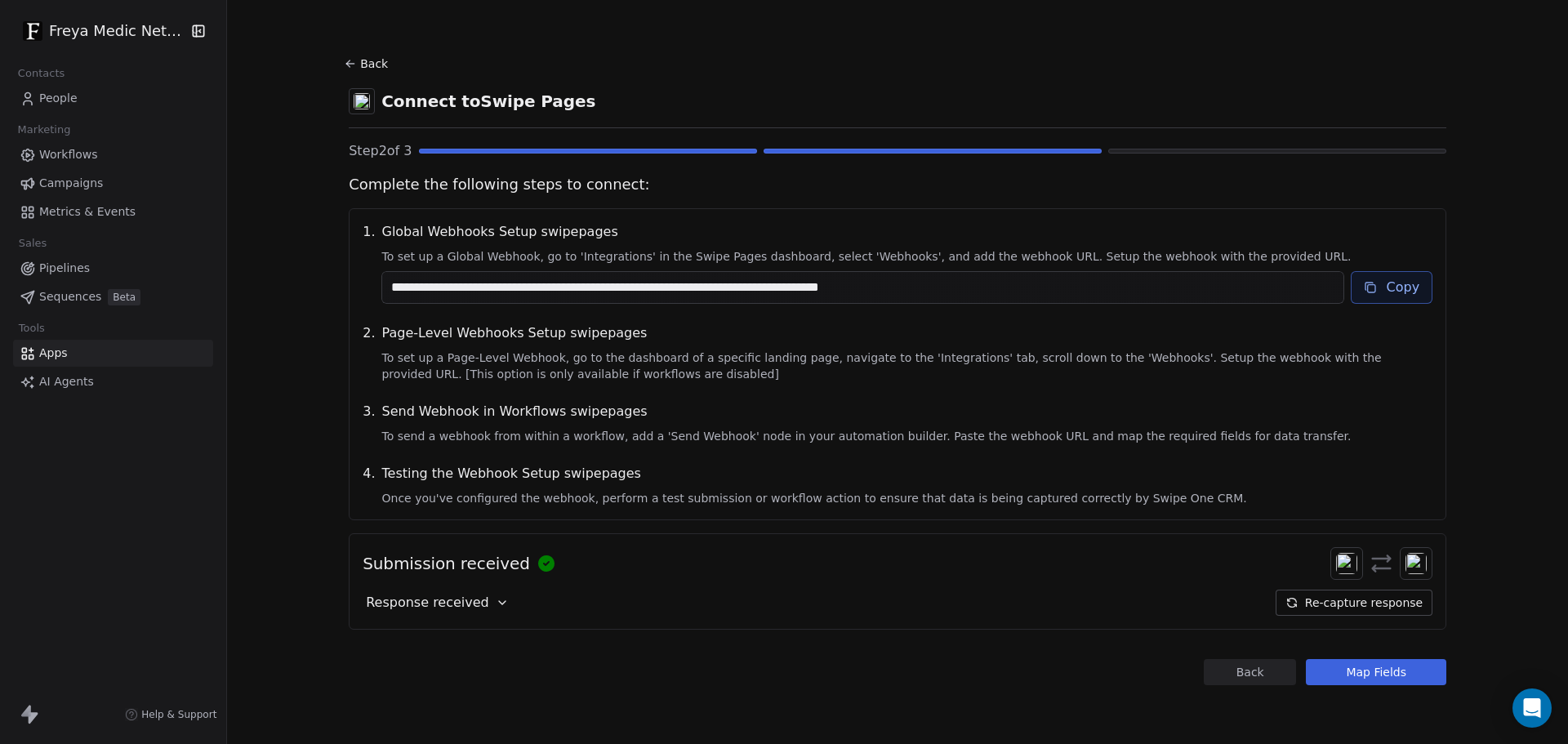
click at [496, 600] on icon at bounding box center [502, 602] width 13 height 13
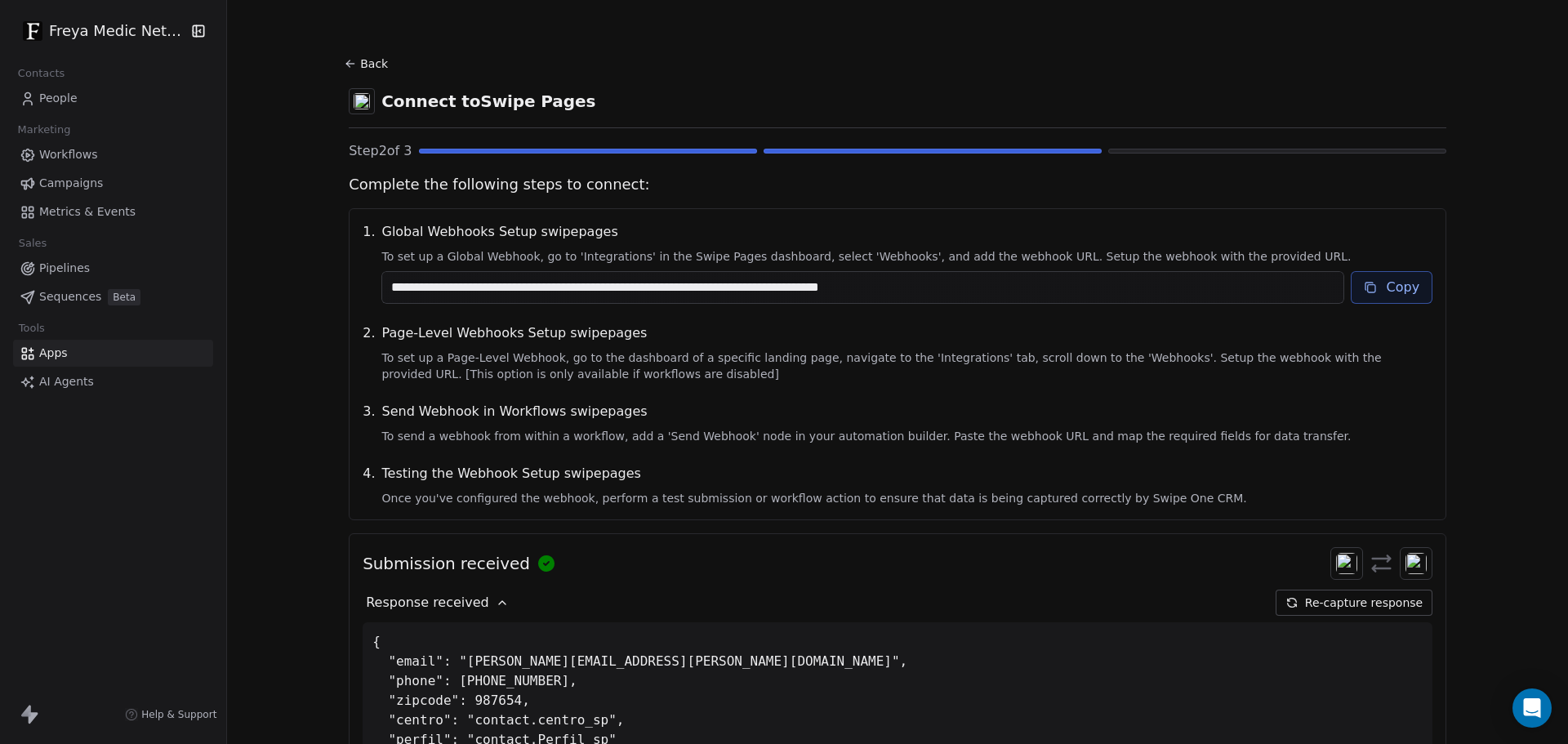
scroll to position [157, 0]
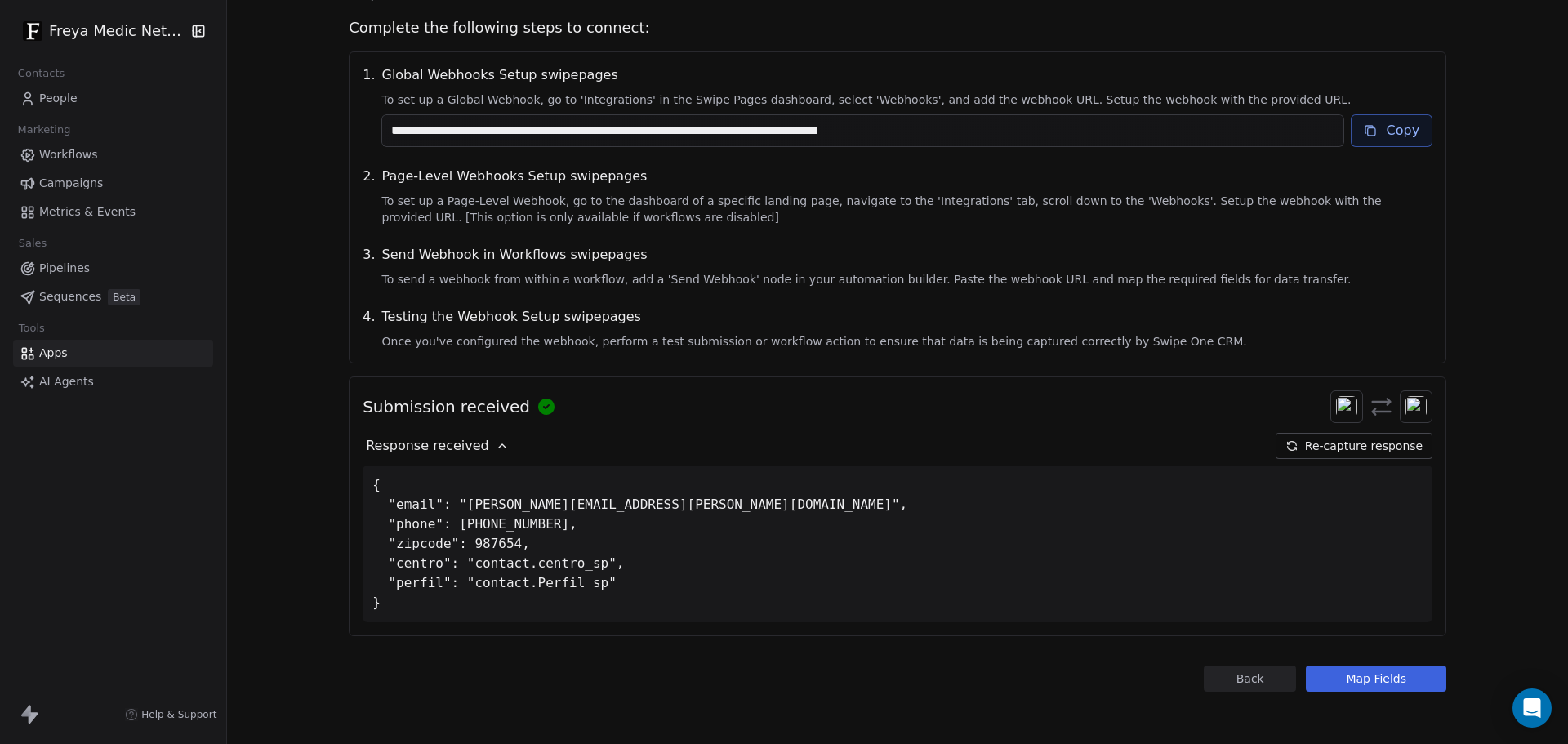
click at [1390, 679] on button "Map Fields" at bounding box center [1376, 678] width 140 height 26
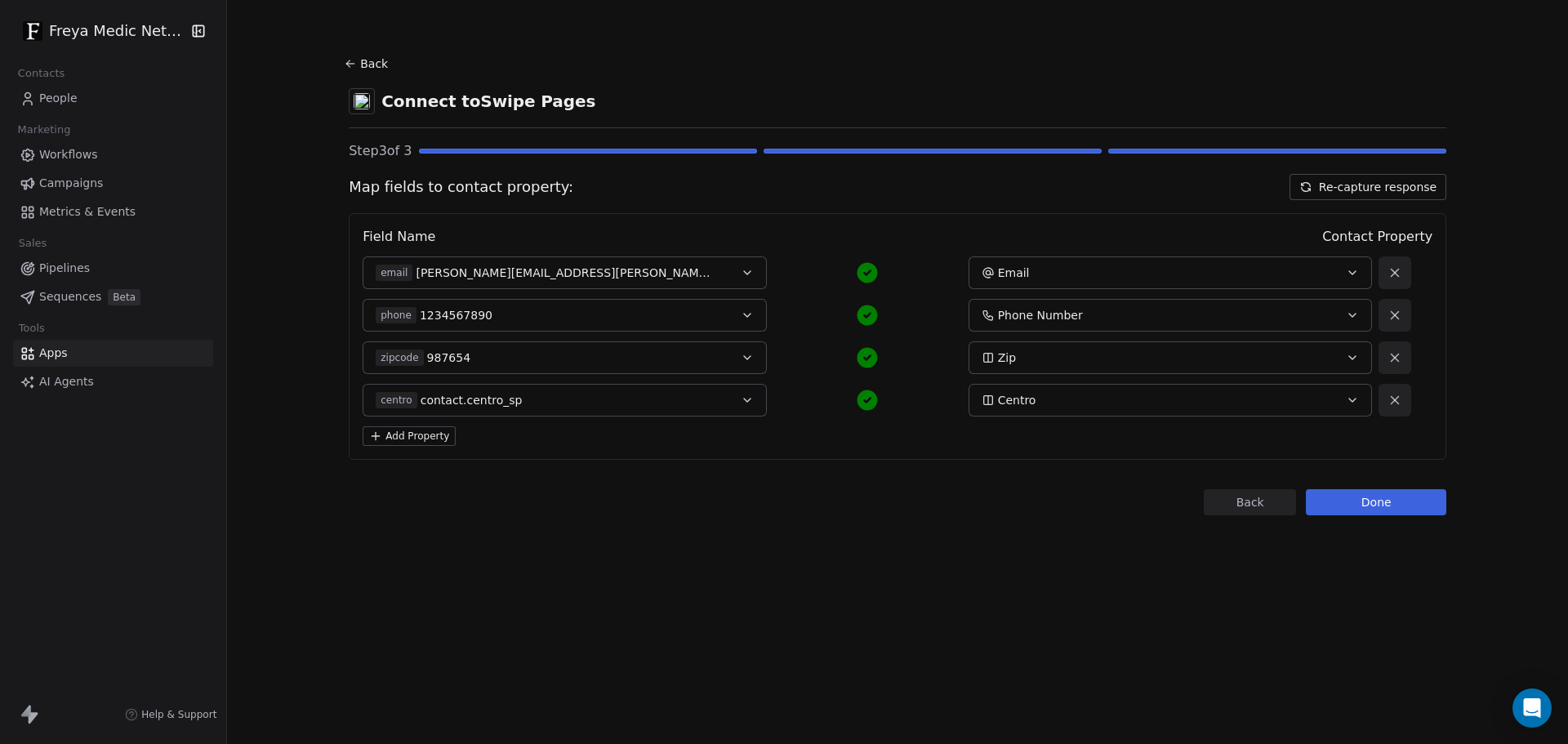
scroll to position [0, 0]
click at [1400, 360] on button at bounding box center [1395, 357] width 32 height 32
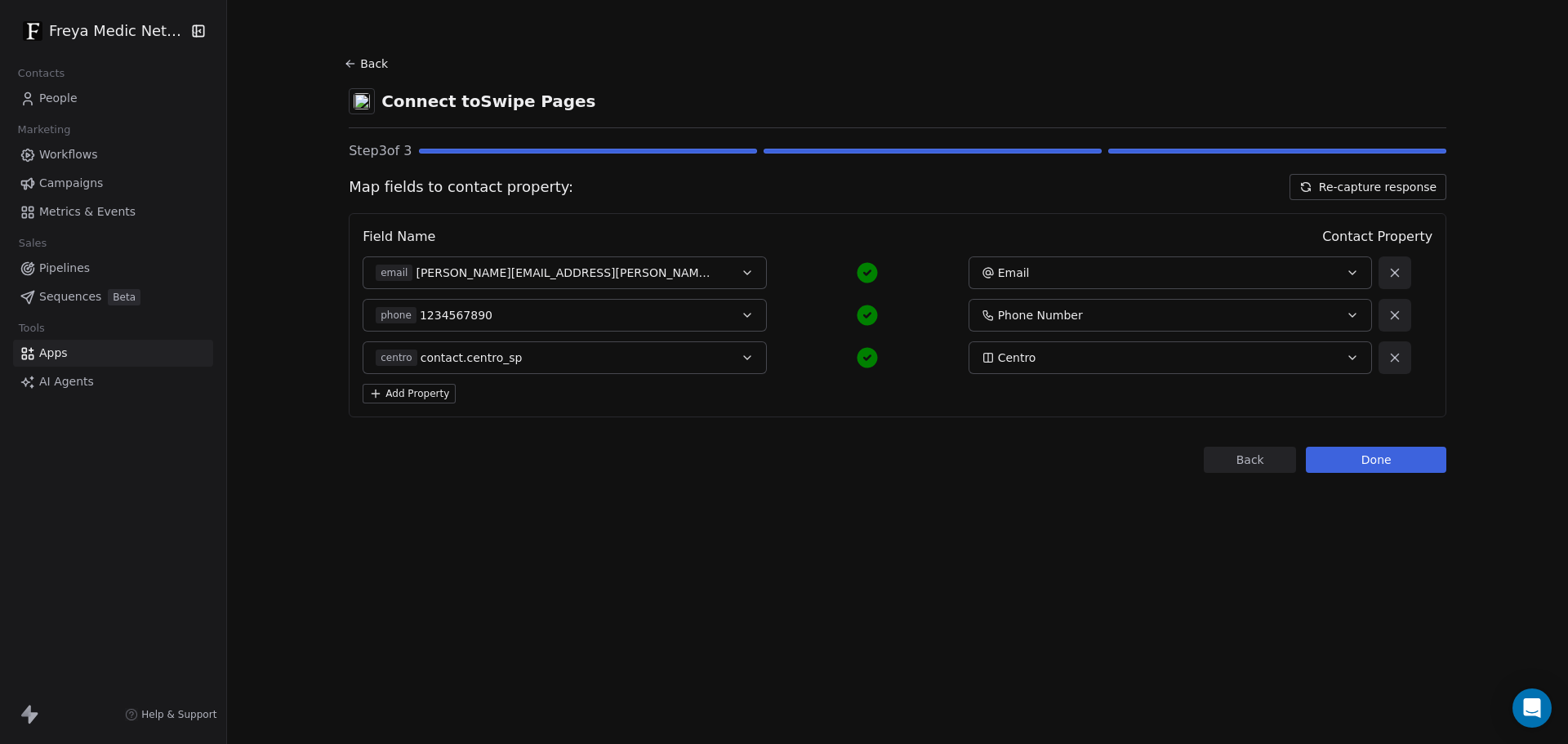
click at [414, 392] on button "Add Property" at bounding box center [409, 394] width 93 height 20
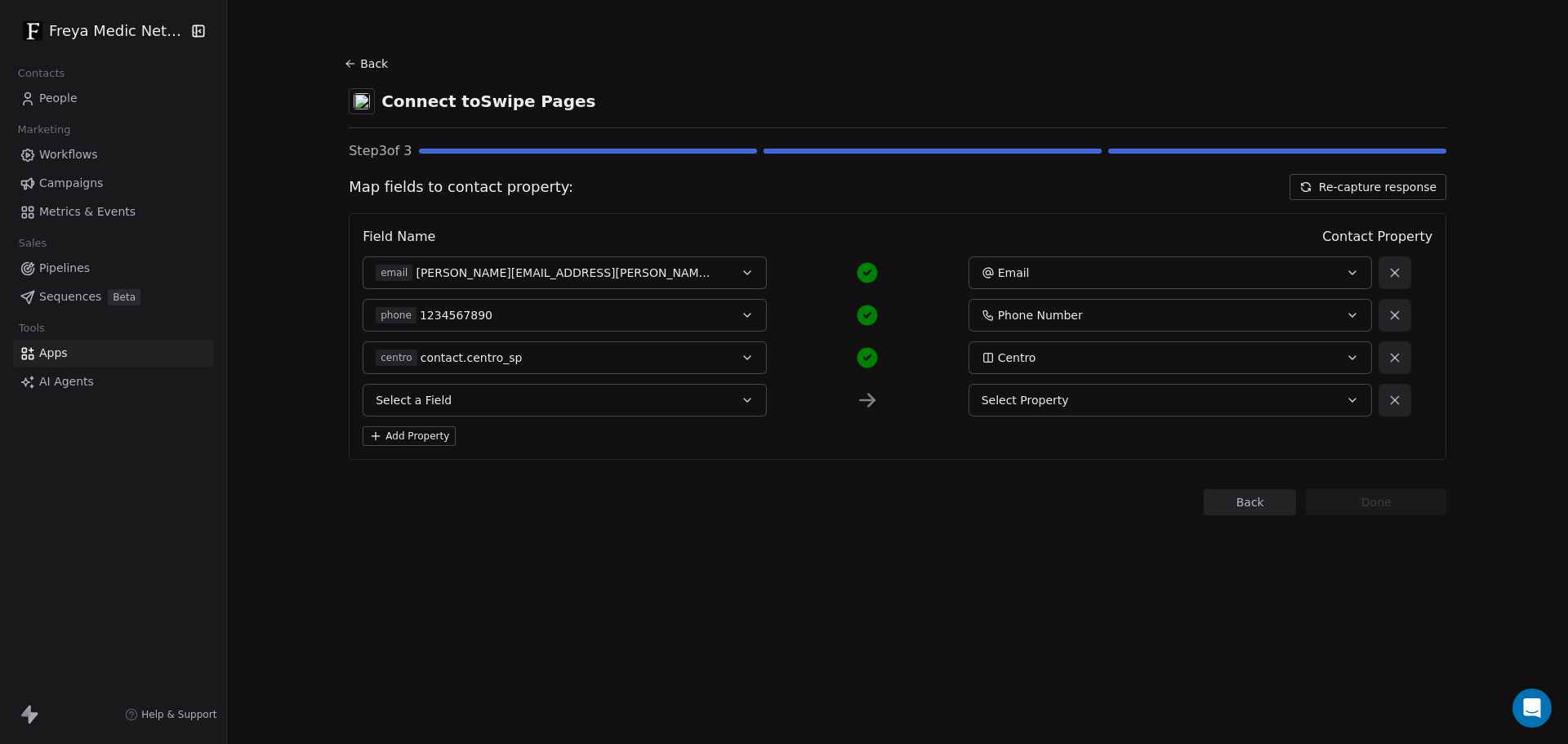
click at [476, 405] on button "Select a Field" at bounding box center [564, 400] width 404 height 32
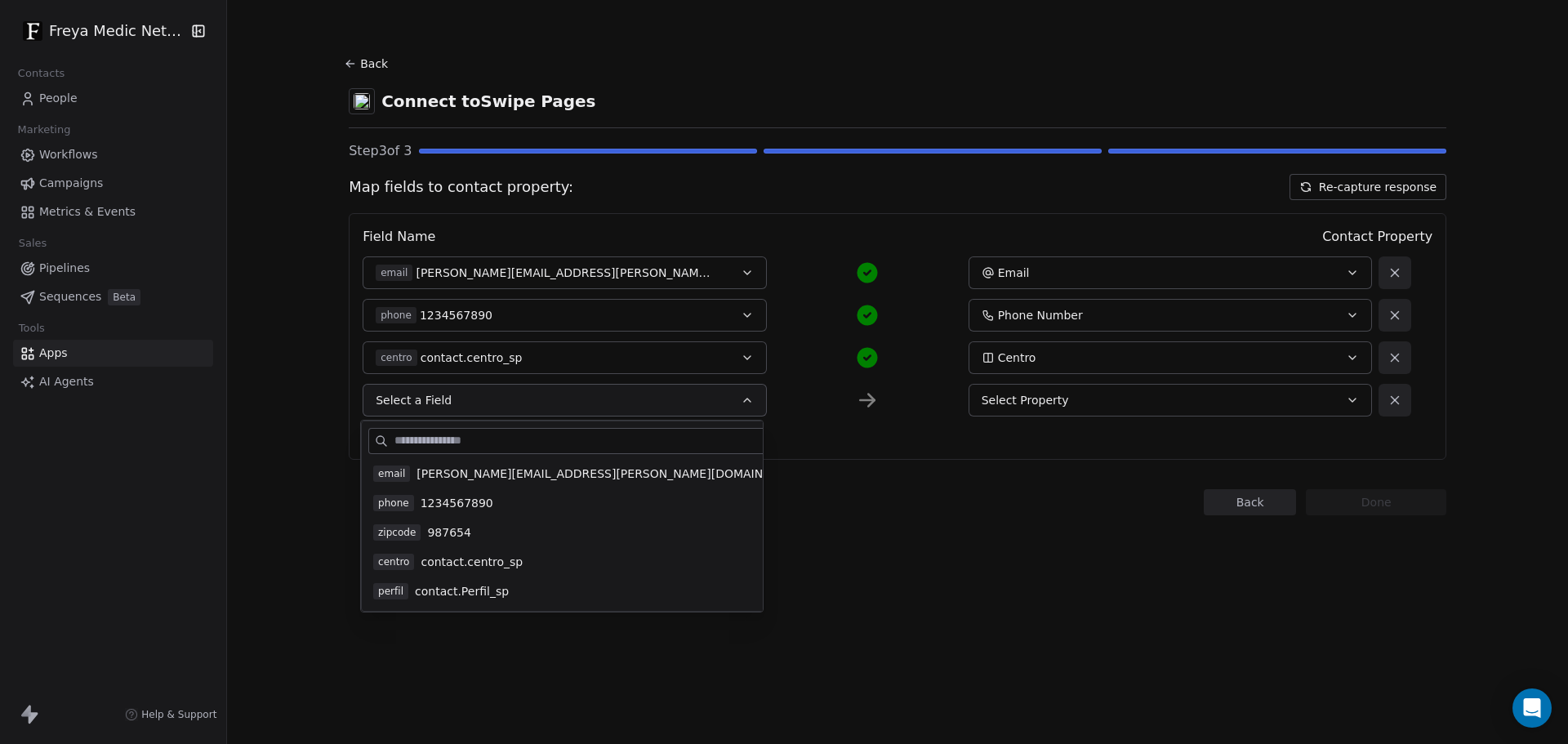
click at [899, 601] on div "Back Connect to Swipe Pages Step 3 of 3 Map fields to contact property: Re-capt…" at bounding box center [898, 372] width 1341 height 744
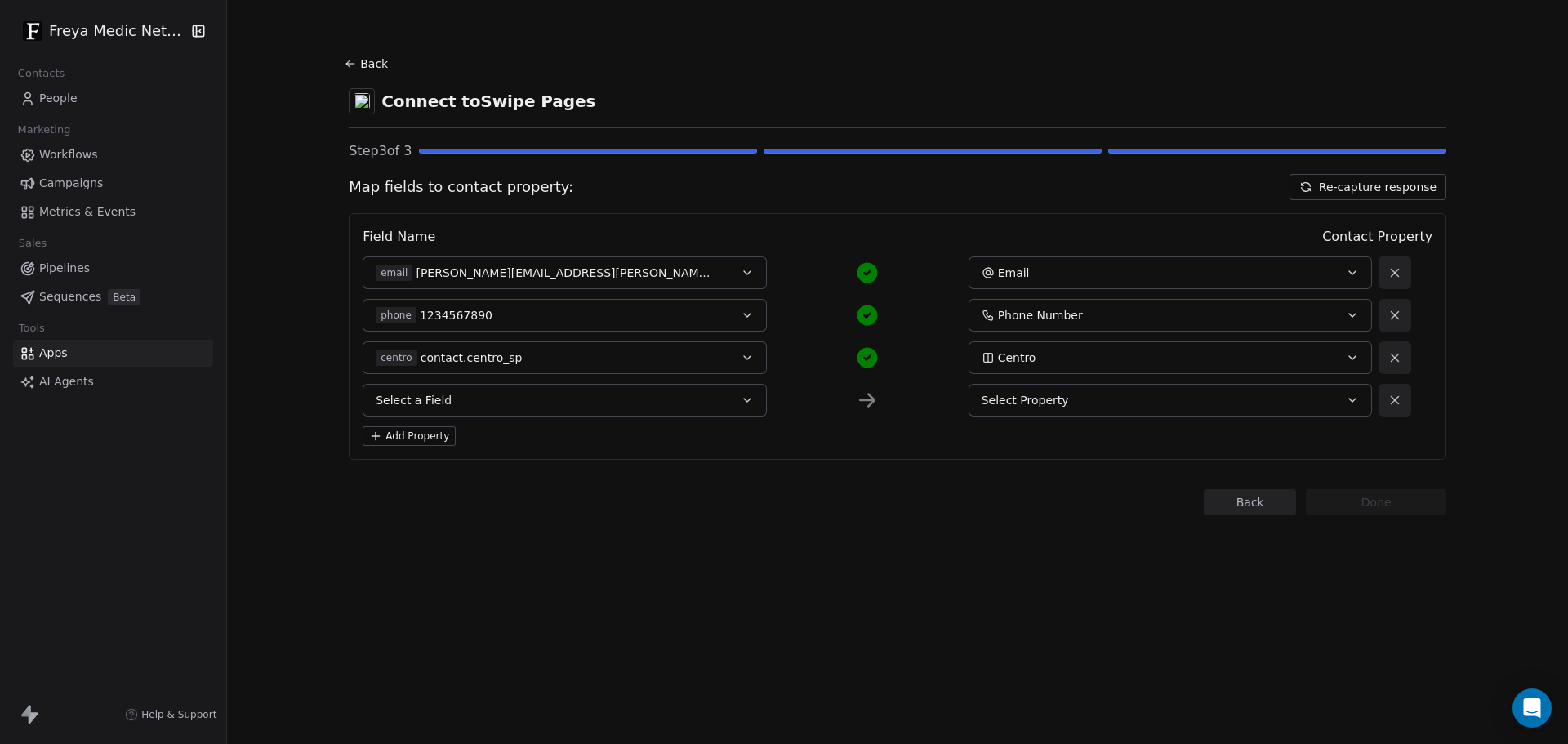
click at [1390, 399] on icon at bounding box center [1395, 400] width 15 height 15
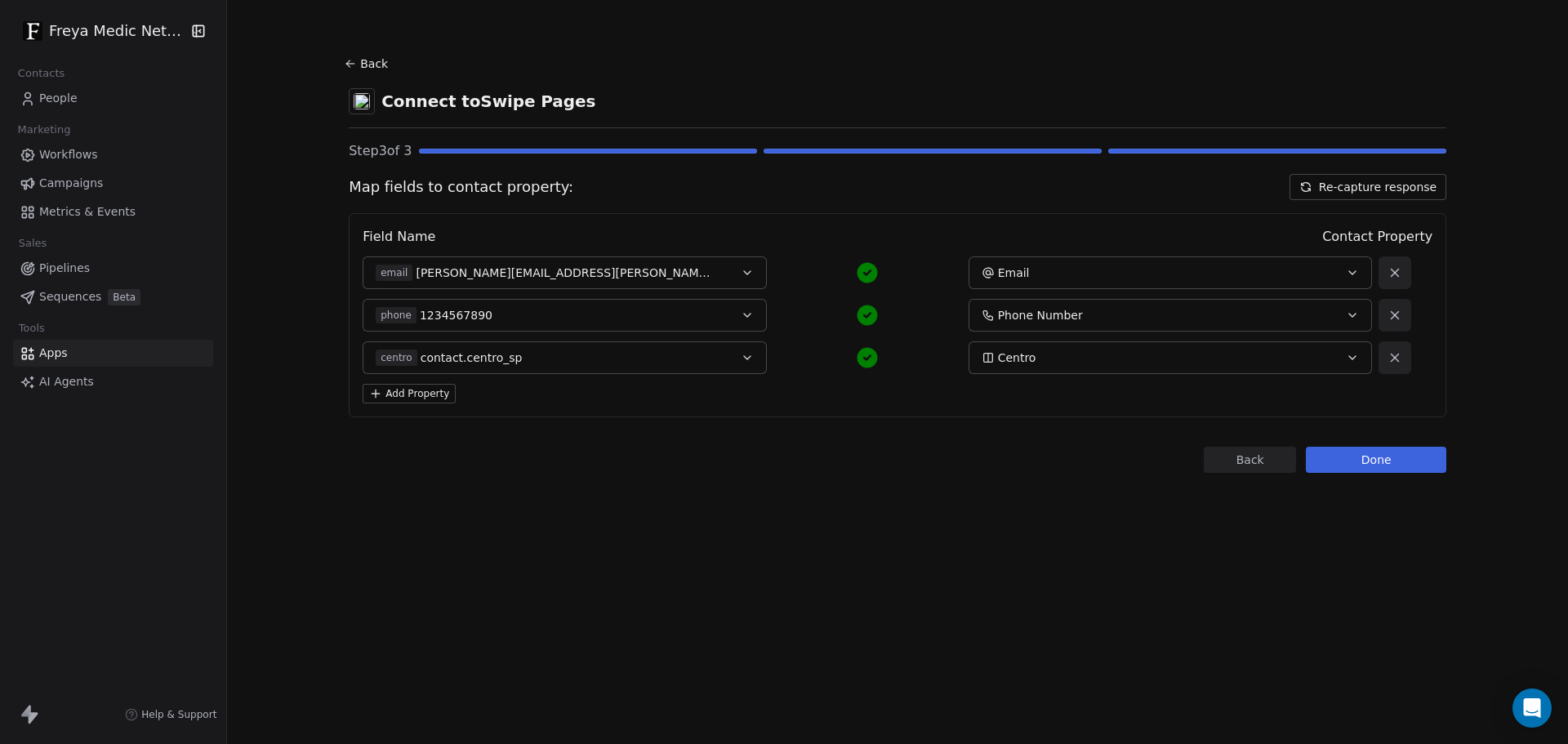
click at [1370, 464] on button "Done" at bounding box center [1376, 460] width 140 height 26
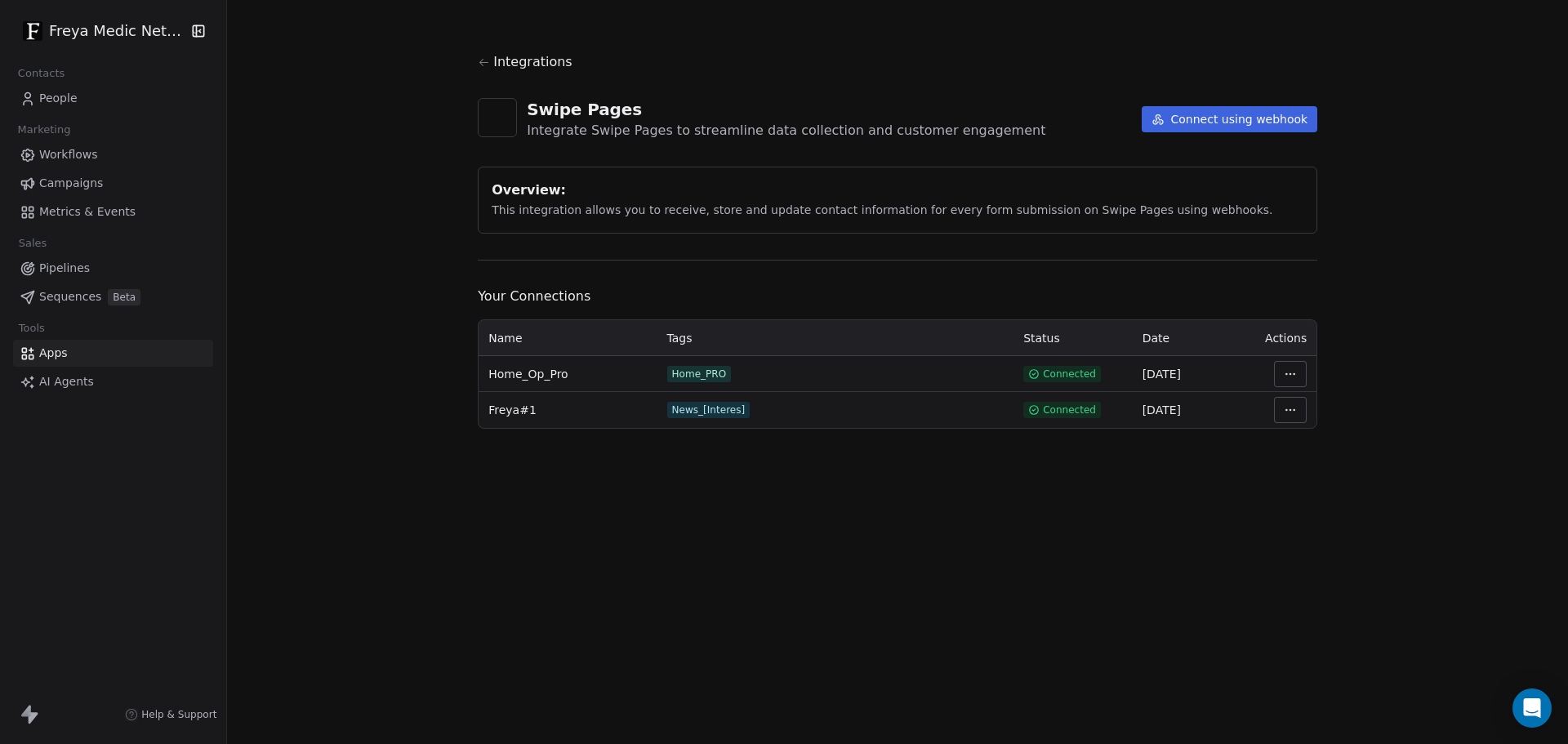
click at [62, 105] on span "People" at bounding box center [58, 99] width 38 height 18
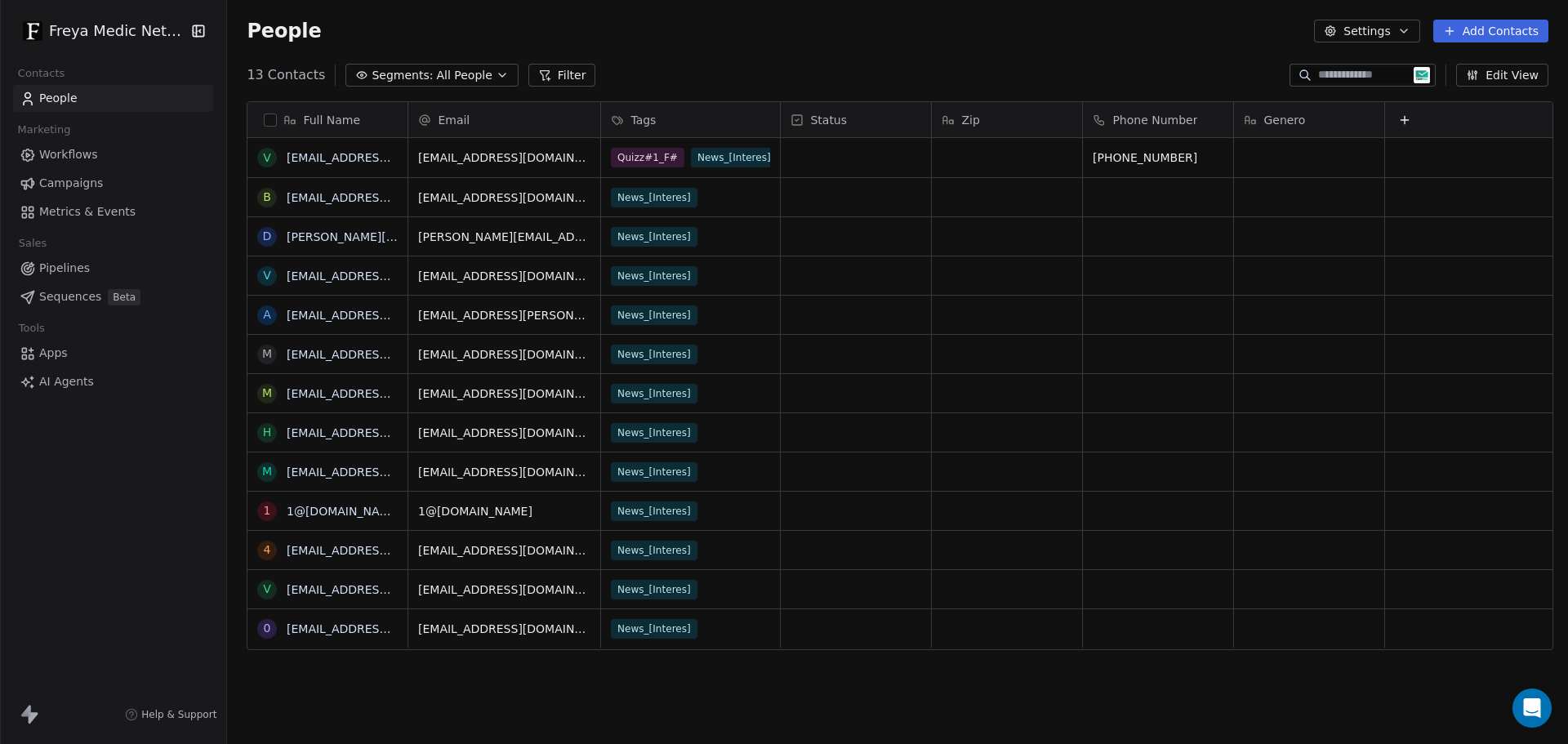
scroll to position [642, 1335]
click at [263, 158] on button "grid" at bounding box center [264, 157] width 13 height 13
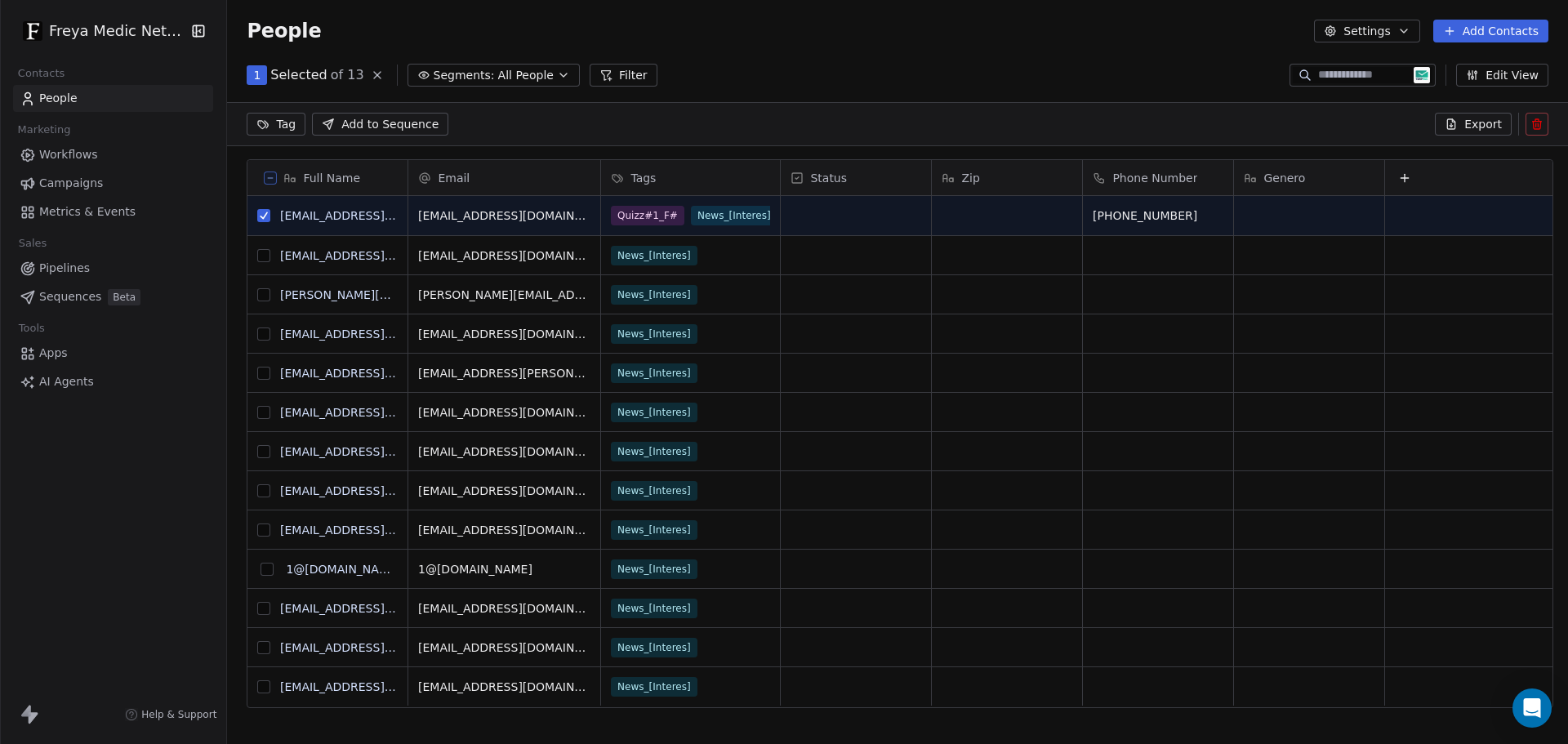
scroll to position [585, 1335]
click at [1539, 115] on button at bounding box center [1537, 124] width 23 height 23
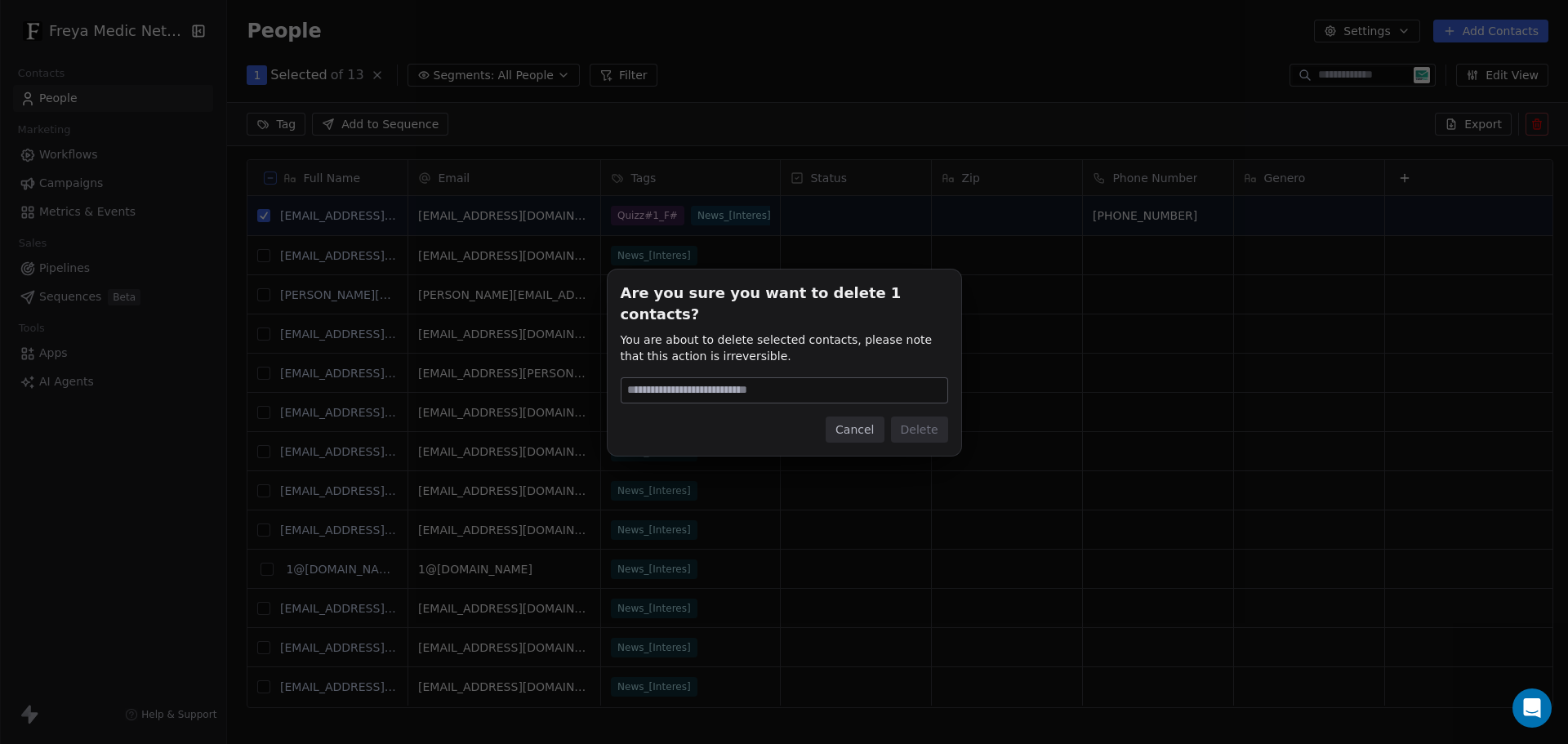
click at [821, 378] on input at bounding box center [784, 390] width 326 height 25
type input "******"
click at [911, 423] on button "Delete" at bounding box center [919, 429] width 57 height 26
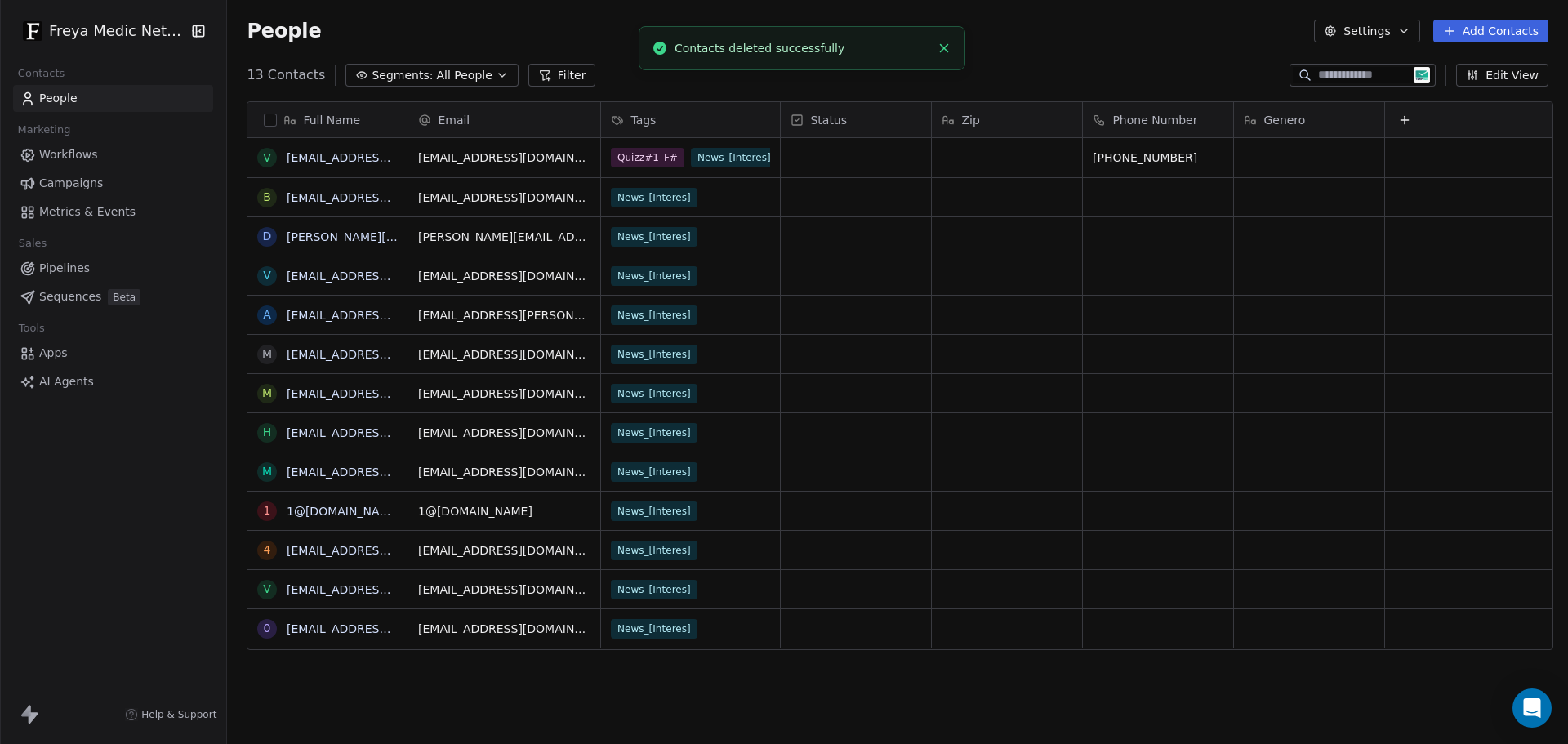
scroll to position [642, 1335]
